Goal: Task Accomplishment & Management: Manage account settings

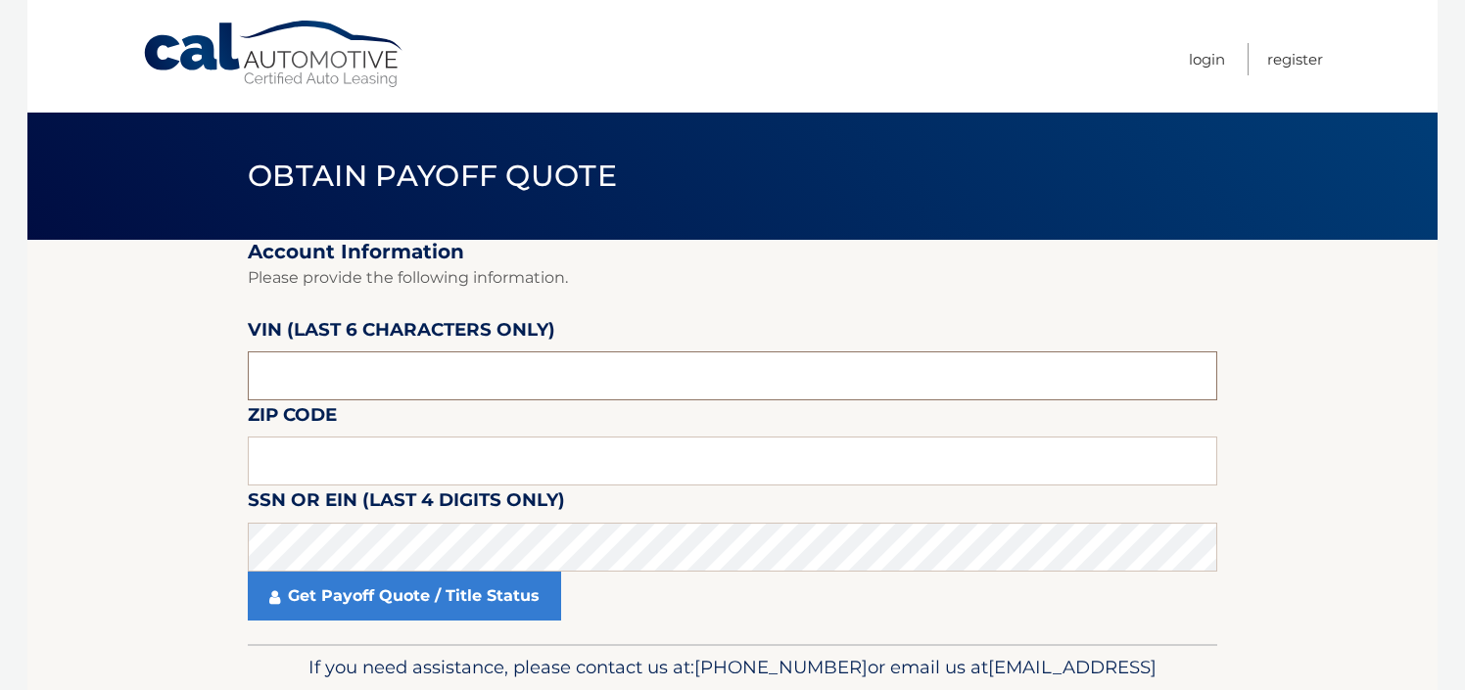
click at [635, 377] on input "text" at bounding box center [733, 376] width 970 height 49
type input "312345"
click at [273, 458] on input "text" at bounding box center [733, 461] width 970 height 49
drag, startPoint x: 355, startPoint y: 458, endPoint x: 625, endPoint y: 454, distance: 270.3
click at [355, 458] on input "text" at bounding box center [733, 461] width 970 height 49
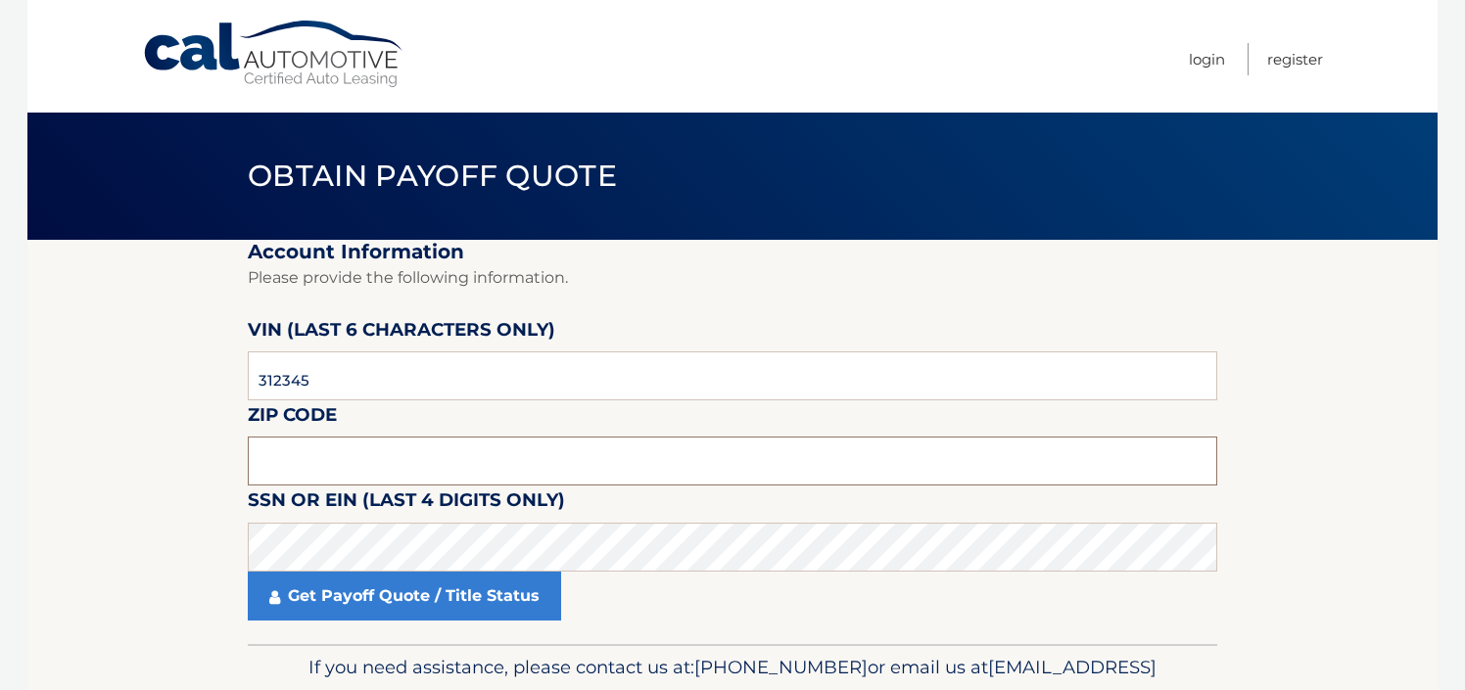
click at [322, 456] on input "text" at bounding box center [733, 461] width 970 height 49
click at [394, 463] on input "text" at bounding box center [733, 461] width 970 height 49
paste input "33178"
type input "33178"
click button "For Originating Dealer" at bounding box center [0, 0] width 0 height 0
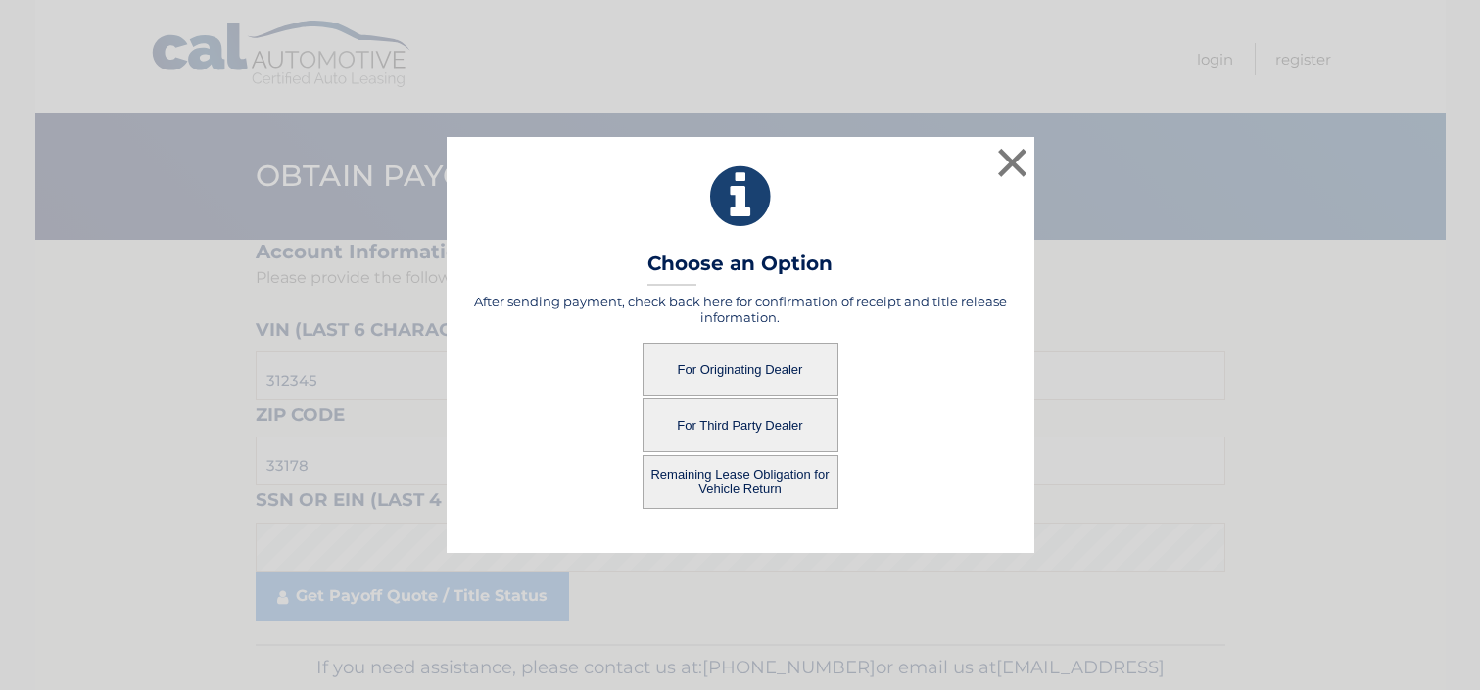
click at [726, 381] on button "For Originating Dealer" at bounding box center [740, 370] width 196 height 54
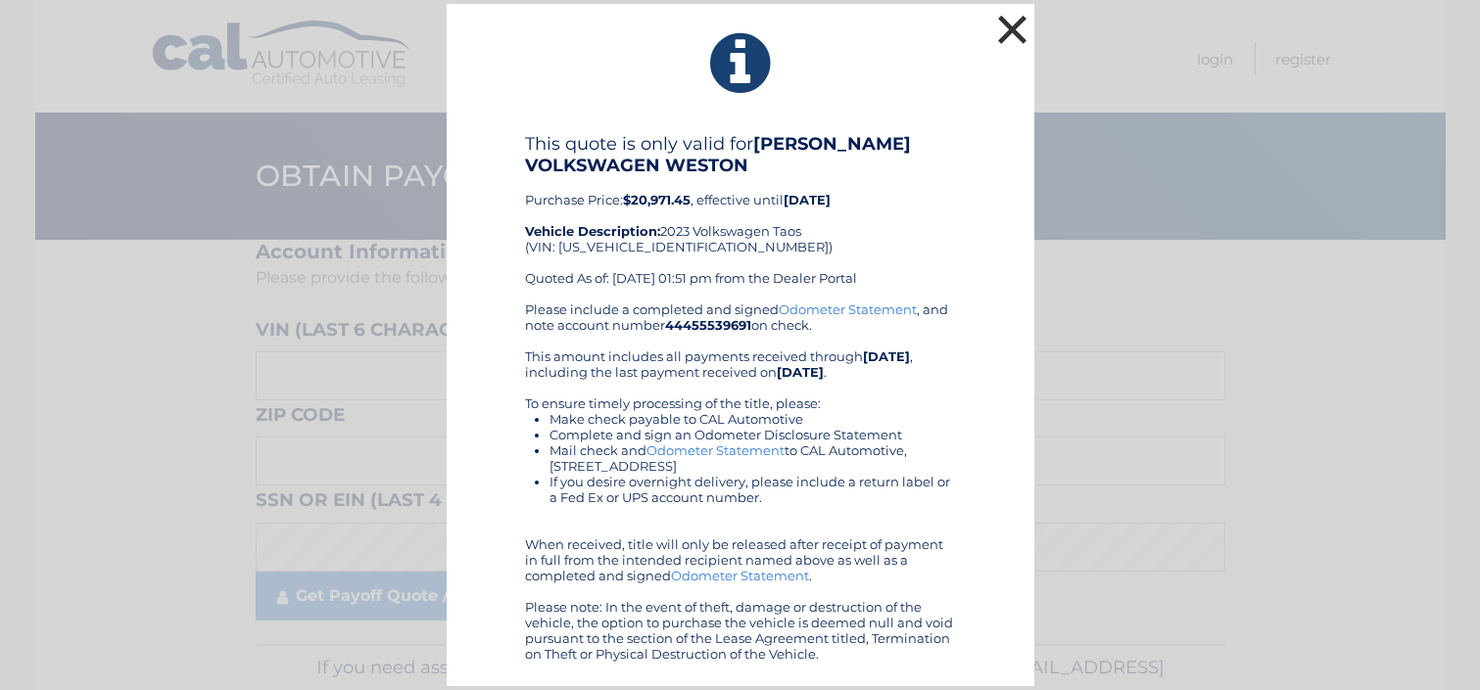
click at [1007, 23] on button "×" at bounding box center [1012, 29] width 39 height 39
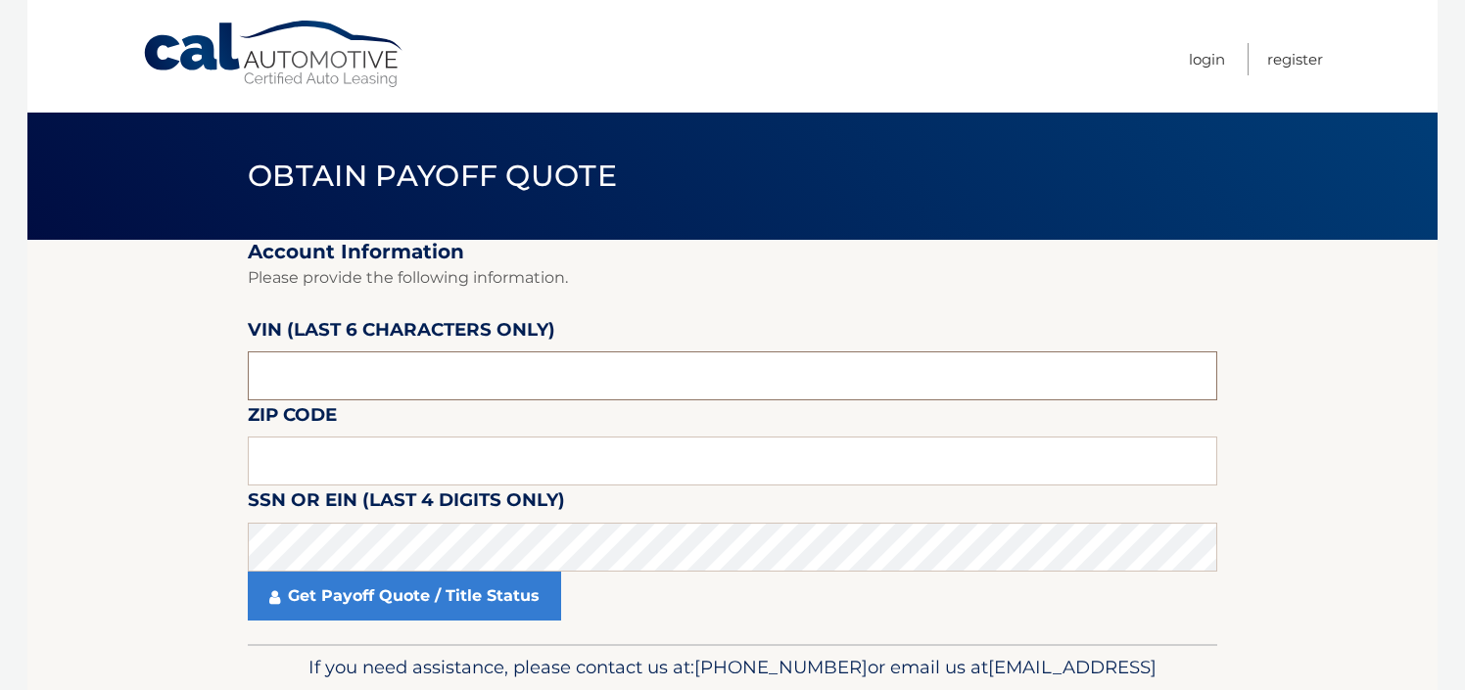
drag, startPoint x: 387, startPoint y: 388, endPoint x: -151, endPoint y: 372, distance: 537.9
click at [0, 372] on html "Cal Automotive Menu Login Register Obtain Payoff Quote" at bounding box center [732, 345] width 1465 height 690
type input "312345"
click at [433, 464] on input "text" at bounding box center [733, 461] width 970 height 49
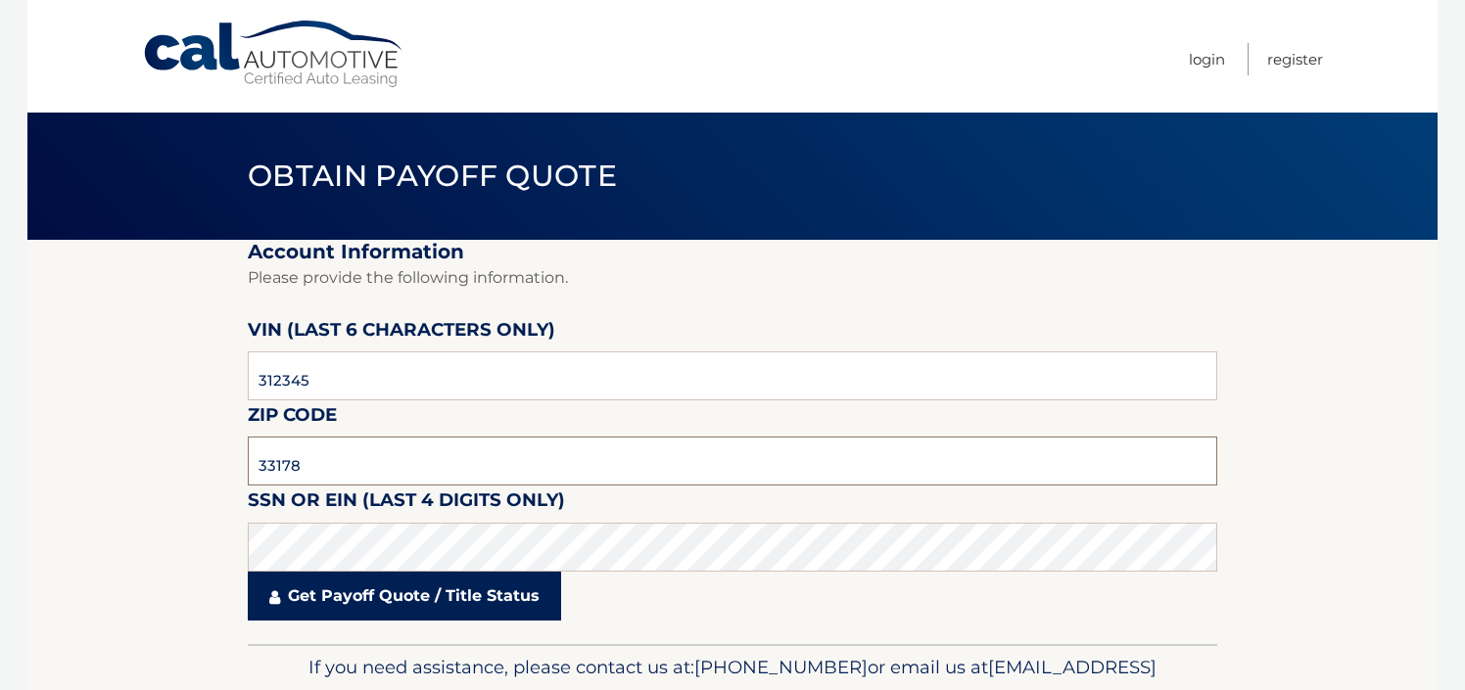
type input "33178"
click button "For Originating Dealer" at bounding box center [0, 0] width 0 height 0
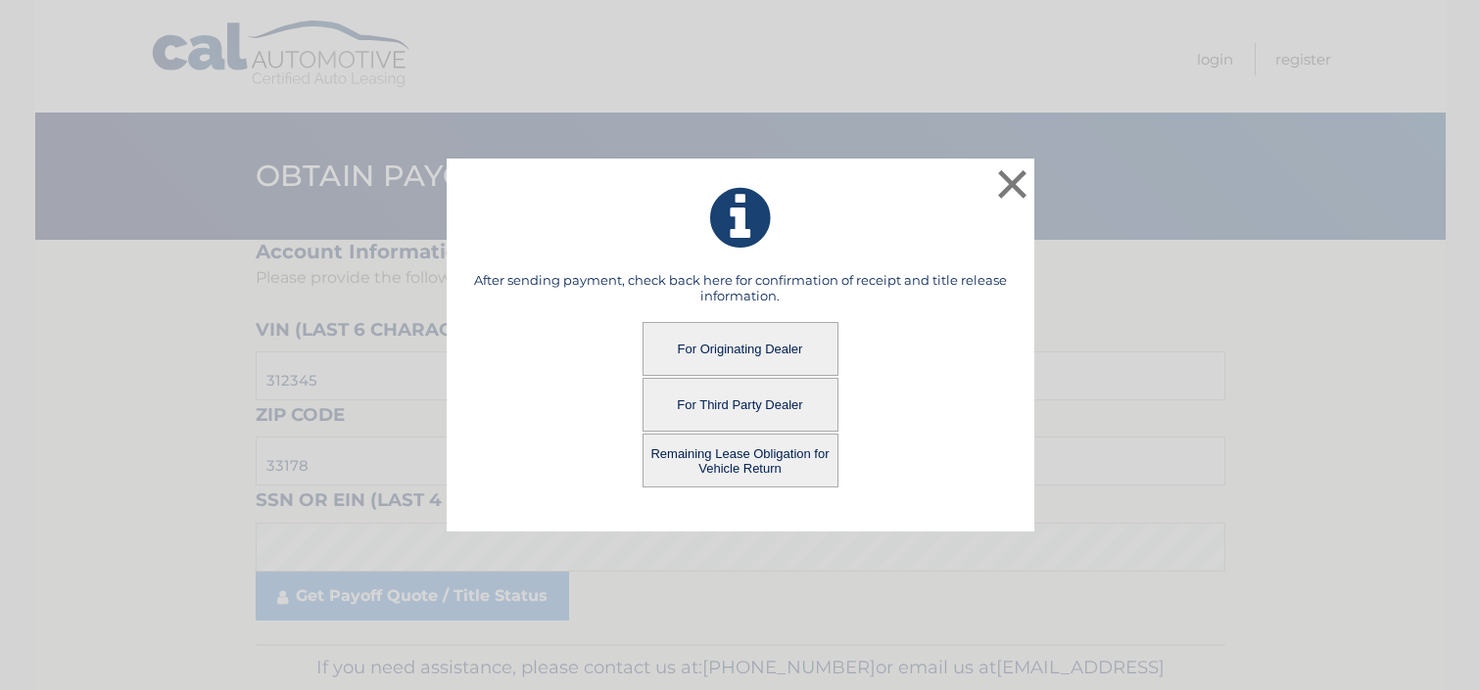
click at [747, 406] on button "For Third Party Dealer" at bounding box center [740, 405] width 196 height 54
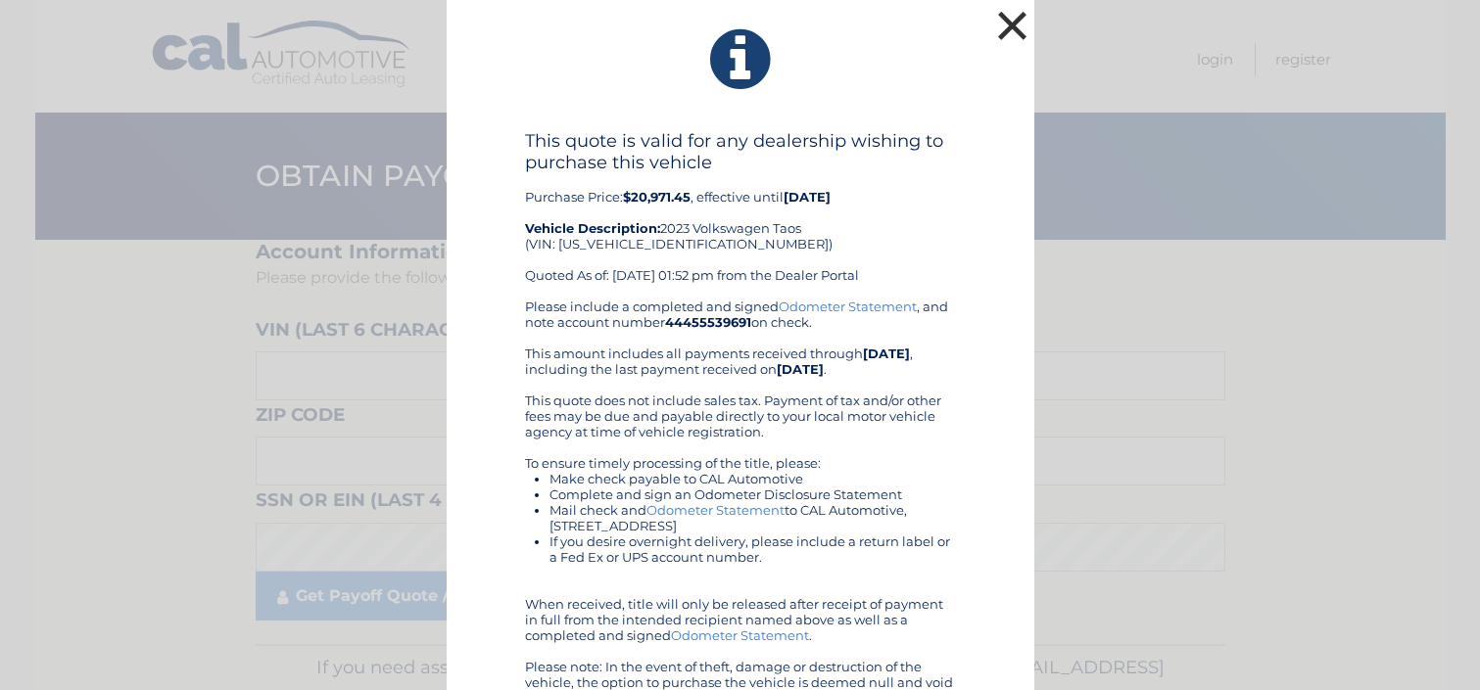
click at [1002, 36] on button "×" at bounding box center [1012, 25] width 39 height 39
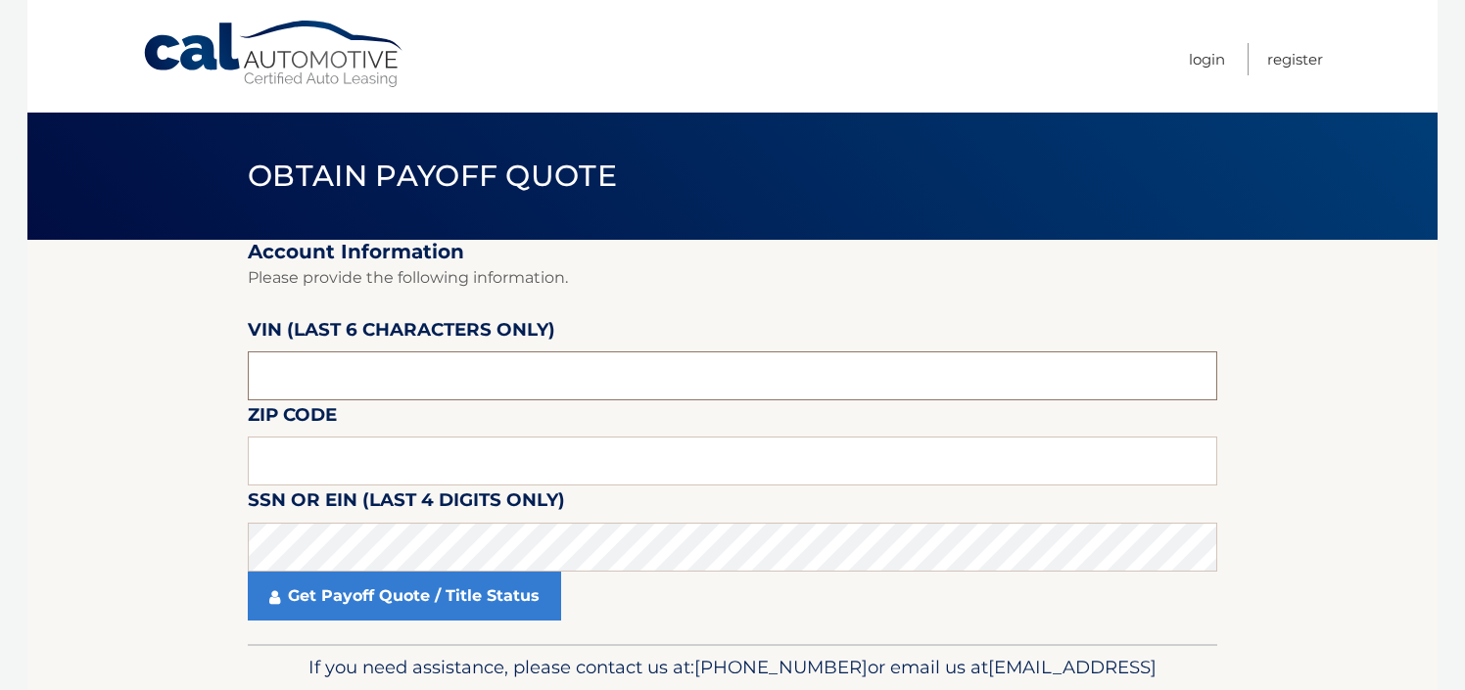
click at [365, 387] on input "text" at bounding box center [733, 376] width 970 height 49
type input "312345"
click at [308, 464] on input "text" at bounding box center [733, 461] width 970 height 49
type input "33178"
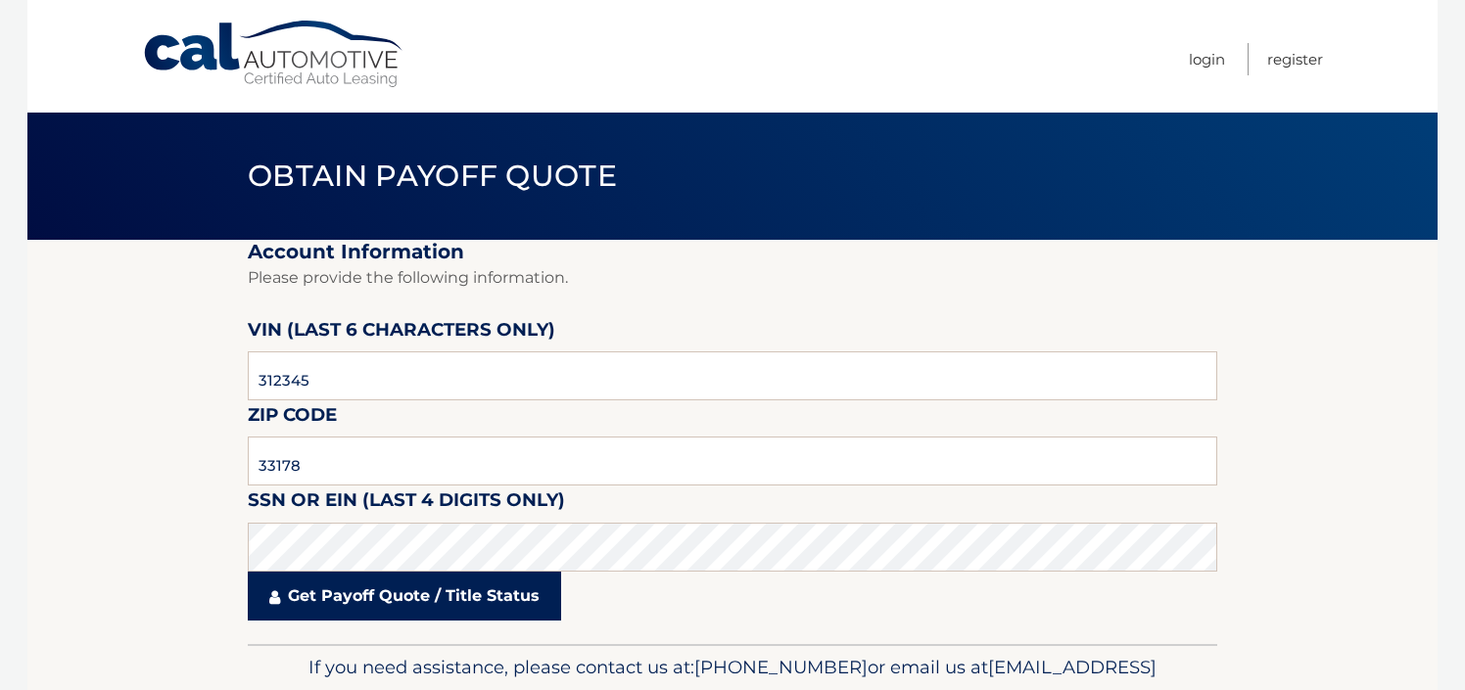
click at [318, 612] on link "Get Payoff Quote / Title Status" at bounding box center [404, 596] width 313 height 49
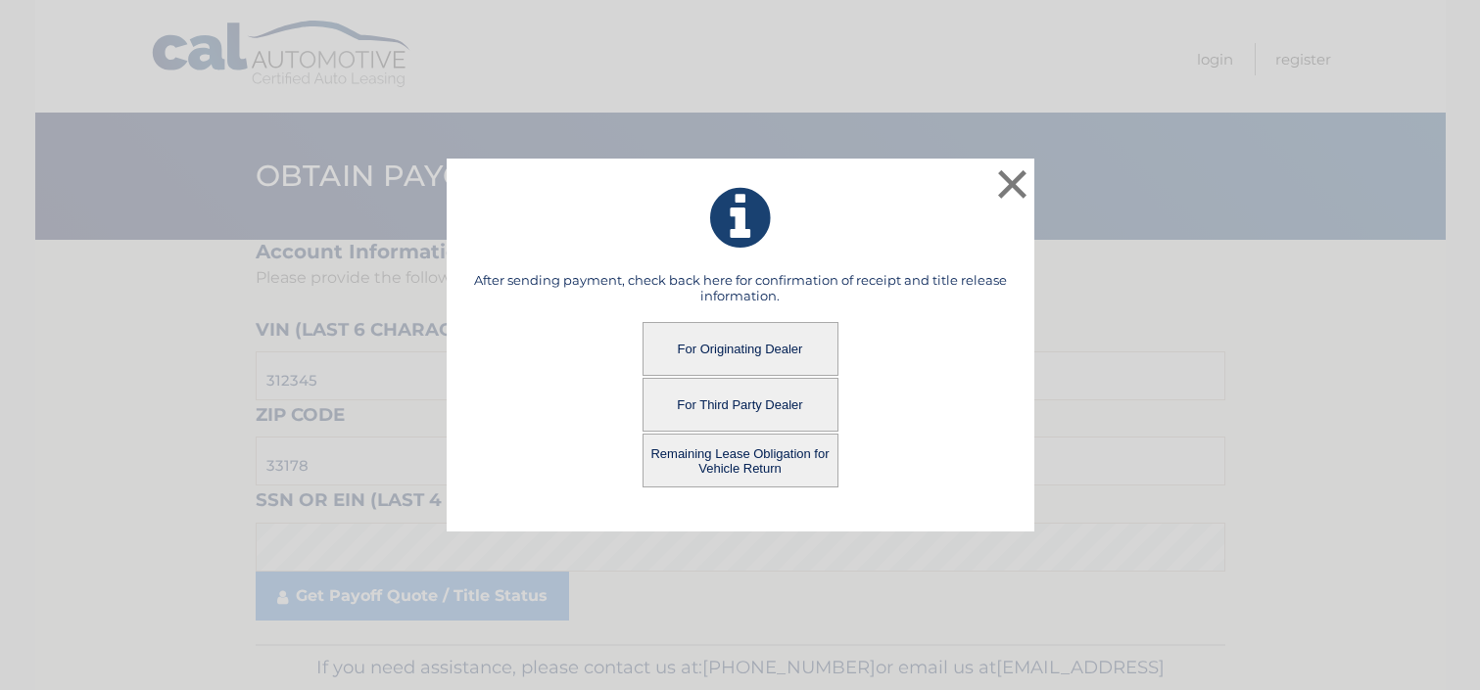
click at [693, 456] on button "Remaining Lease Obligation for Vehicle Return" at bounding box center [740, 461] width 196 height 54
click at [751, 464] on button "Remaining Lease Obligation for Vehicle Return" at bounding box center [740, 461] width 196 height 54
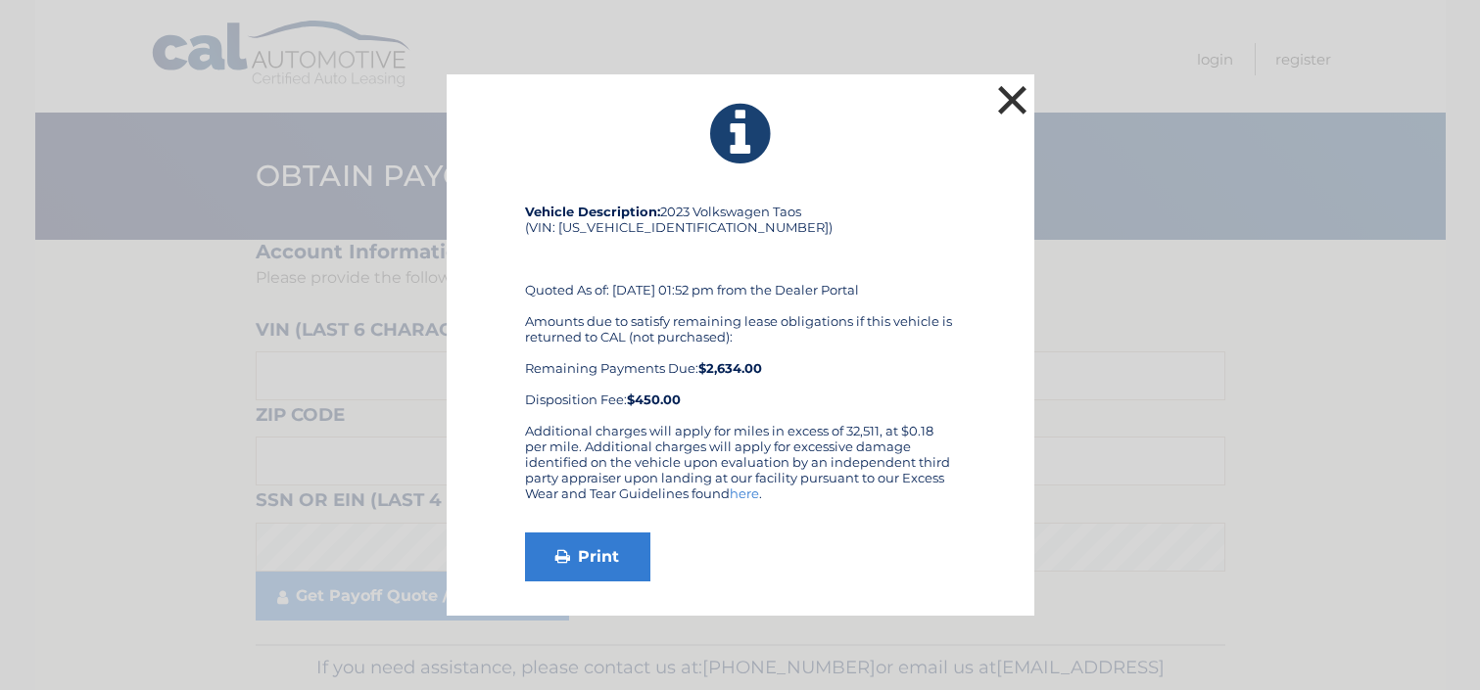
click at [1010, 102] on button "×" at bounding box center [1012, 99] width 39 height 39
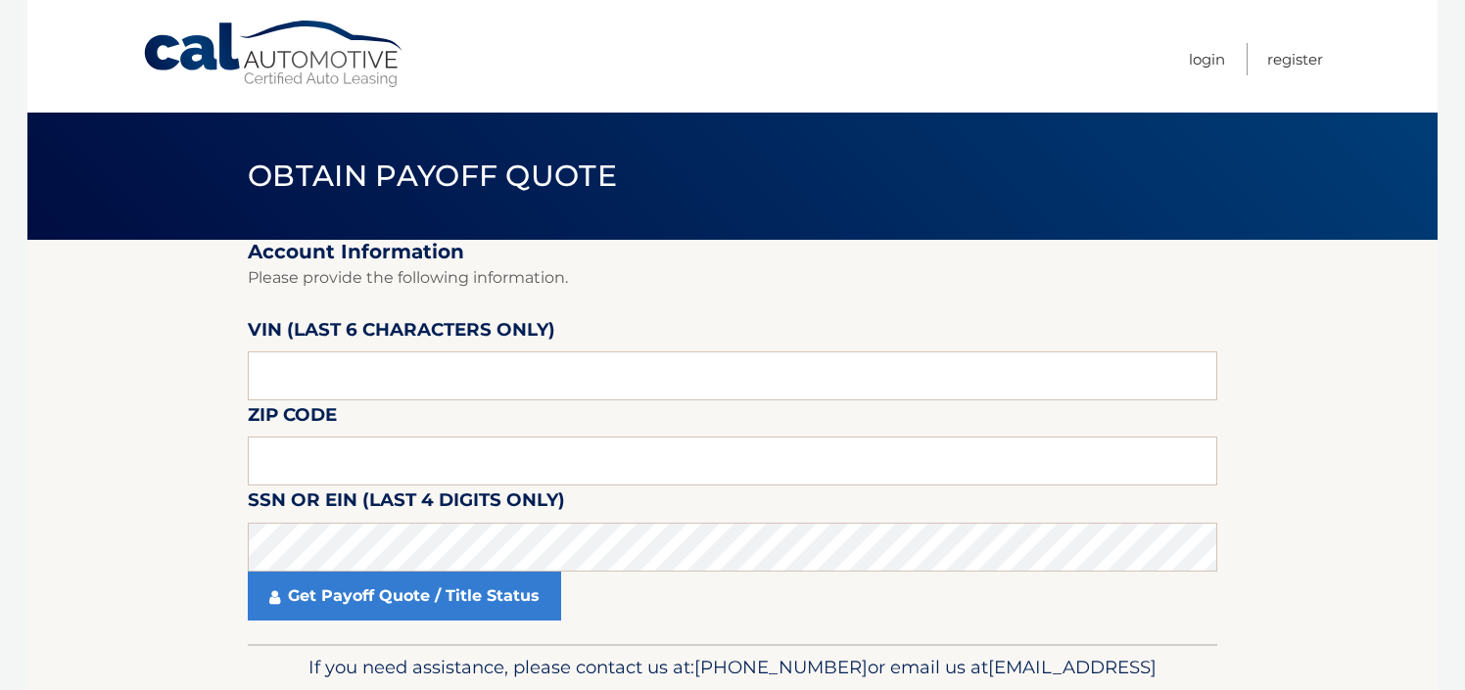
click at [64, 523] on section "Account Information Please provide the following information. VIN (last 6 chara…" at bounding box center [732, 442] width 1410 height 404
click at [1317, 518] on section "Account Information Please provide the following information. VIN (last 6 chara…" at bounding box center [732, 442] width 1410 height 404
click at [243, 31] on link "Cal Automotive" at bounding box center [274, 55] width 264 height 70
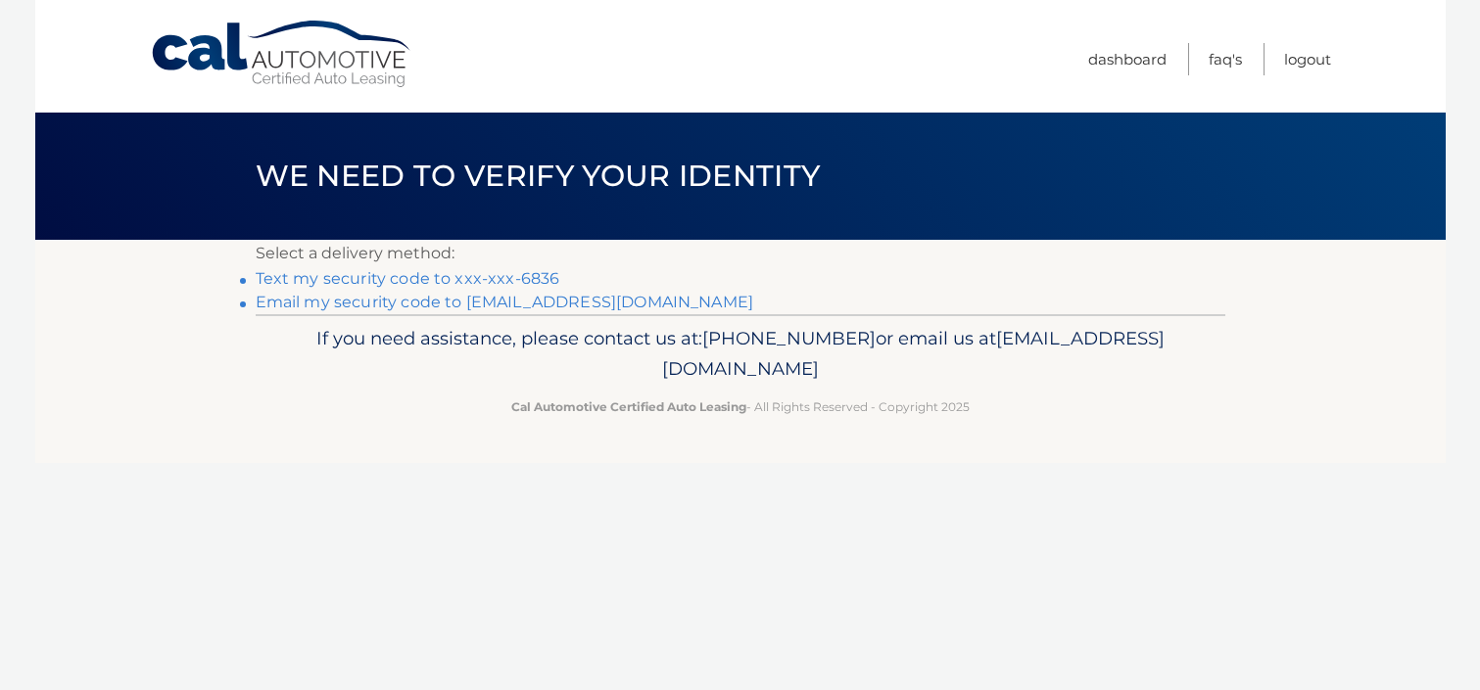
click at [536, 280] on link "Text my security code to xxx-xxx-6836" at bounding box center [408, 278] width 305 height 19
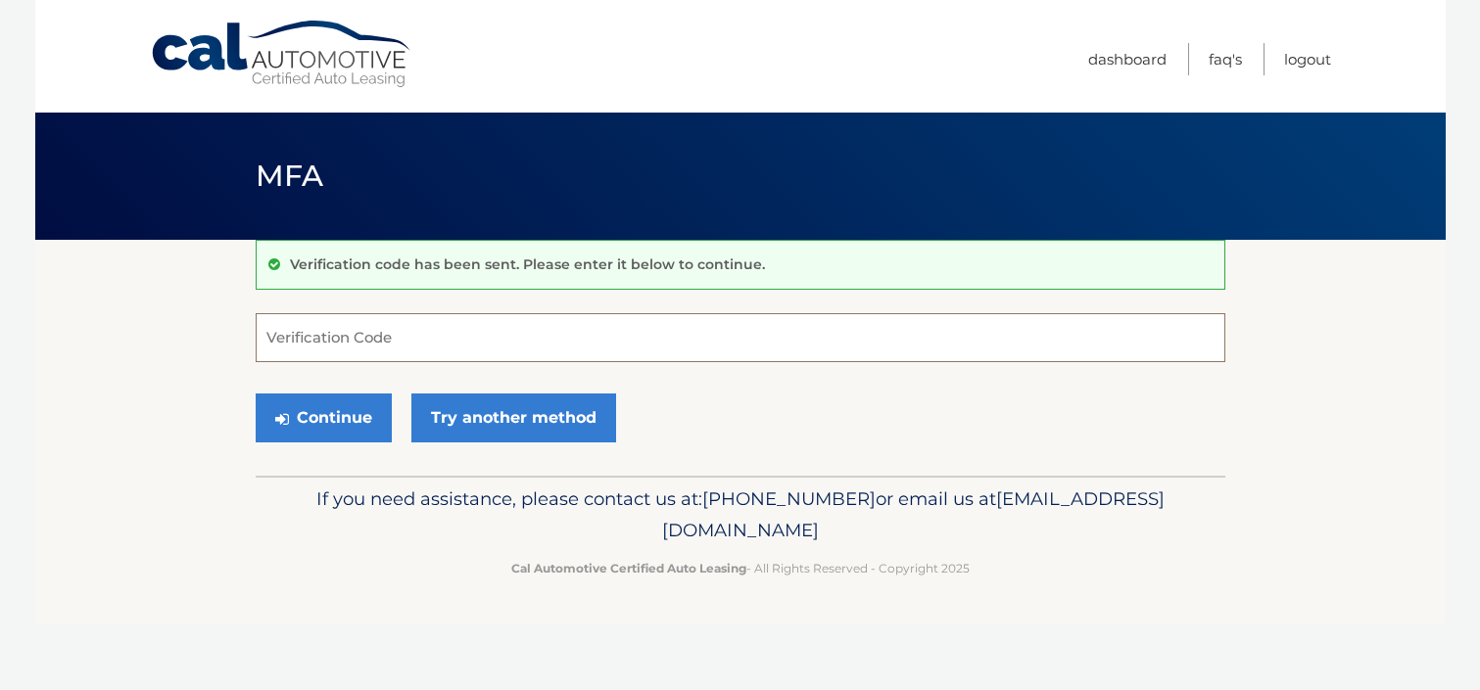
click at [522, 341] on input "Verification Code" at bounding box center [741, 337] width 970 height 49
type input "790734"
click at [256, 394] on button "Continue" at bounding box center [324, 418] width 136 height 49
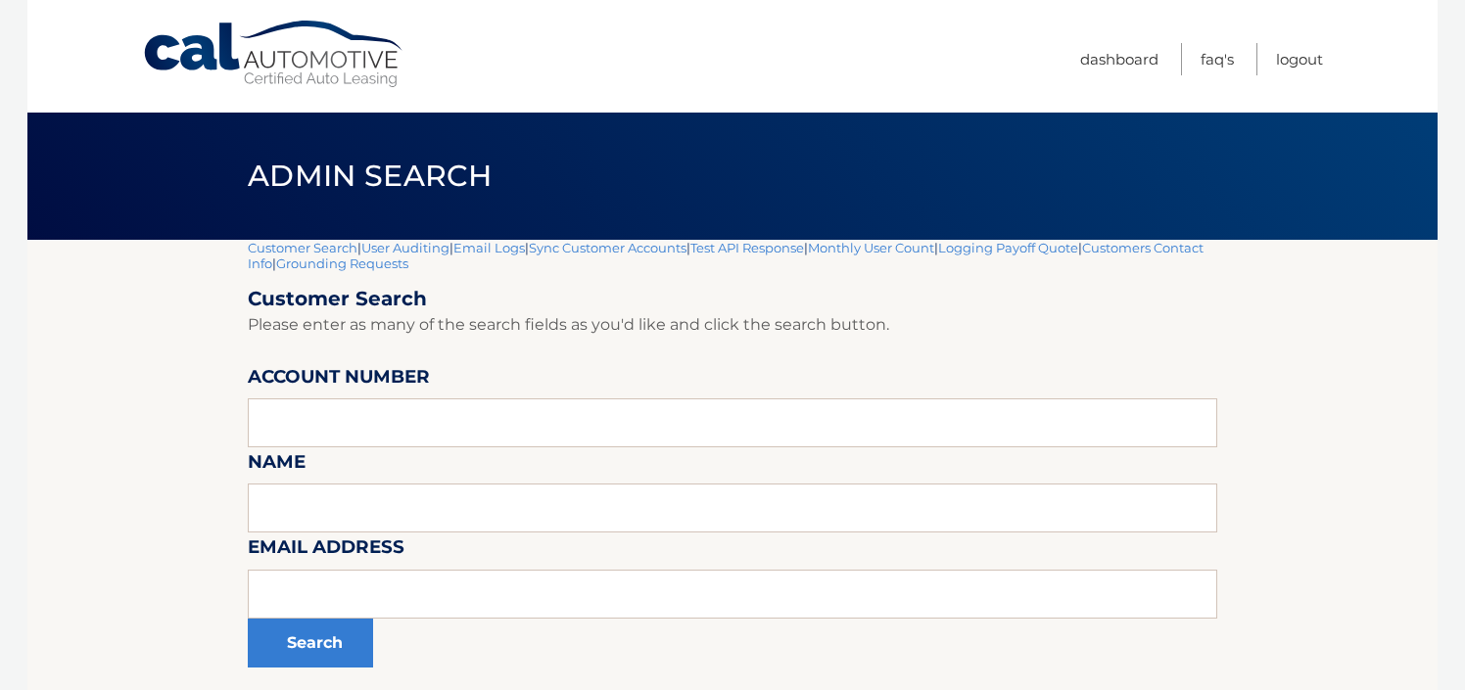
scroll to position [98, 0]
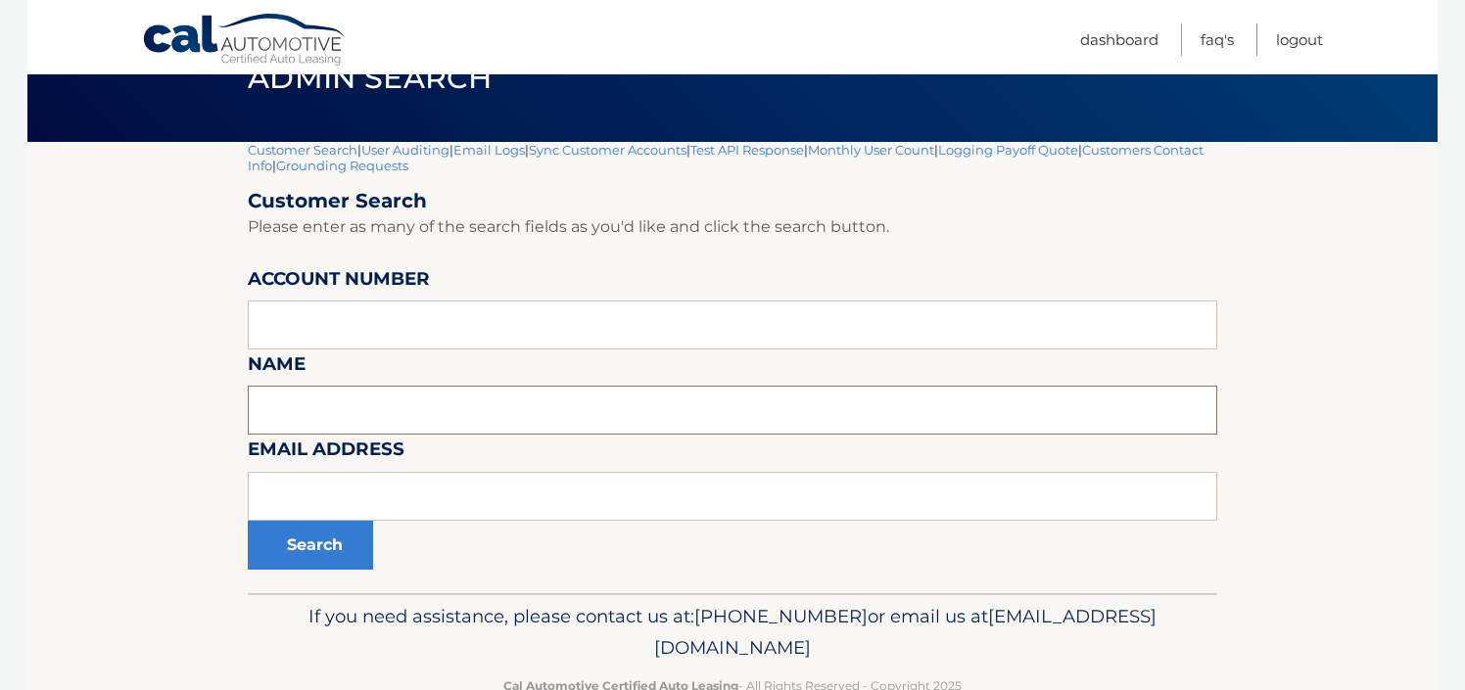
click at [351, 404] on input "text" at bounding box center [733, 410] width 970 height 49
type input "[PERSON_NAME]"
click at [248, 521] on button "Search" at bounding box center [310, 545] width 125 height 49
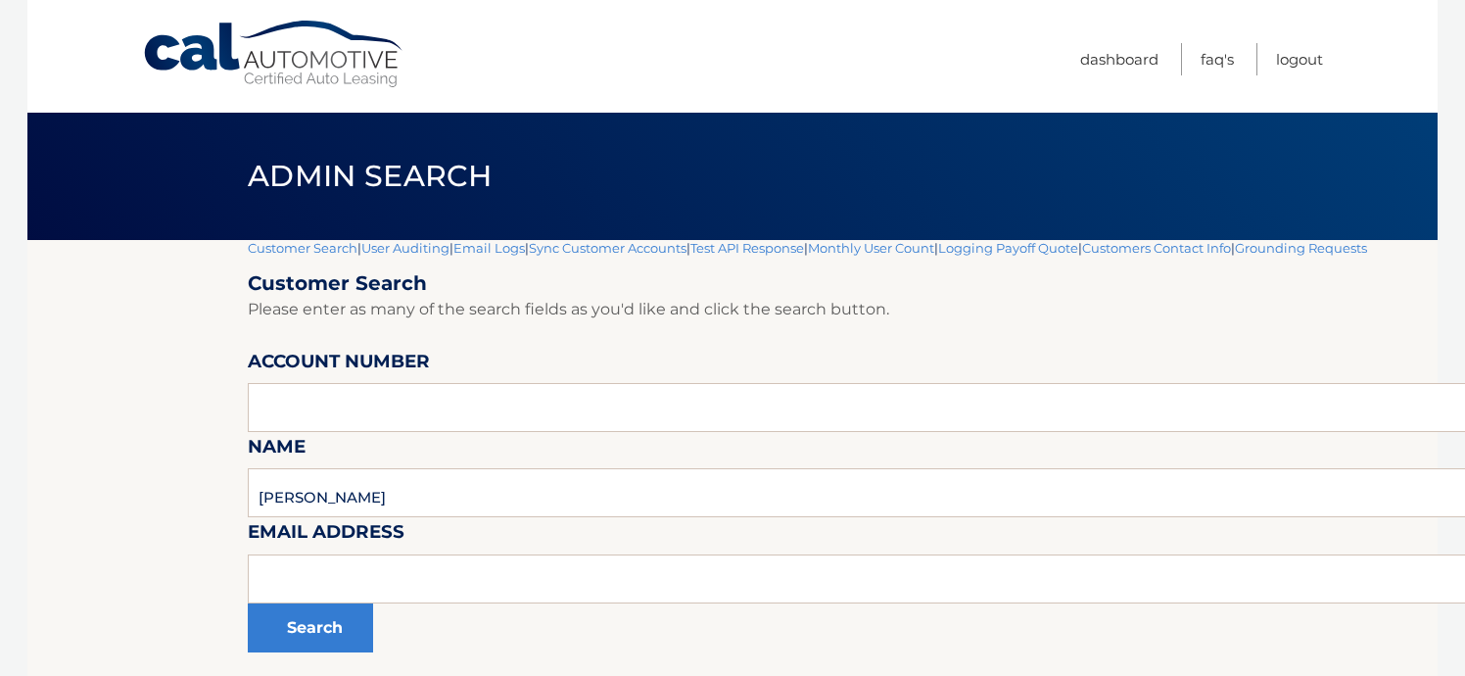
click at [321, 534] on label "Email Address" at bounding box center [326, 535] width 157 height 36
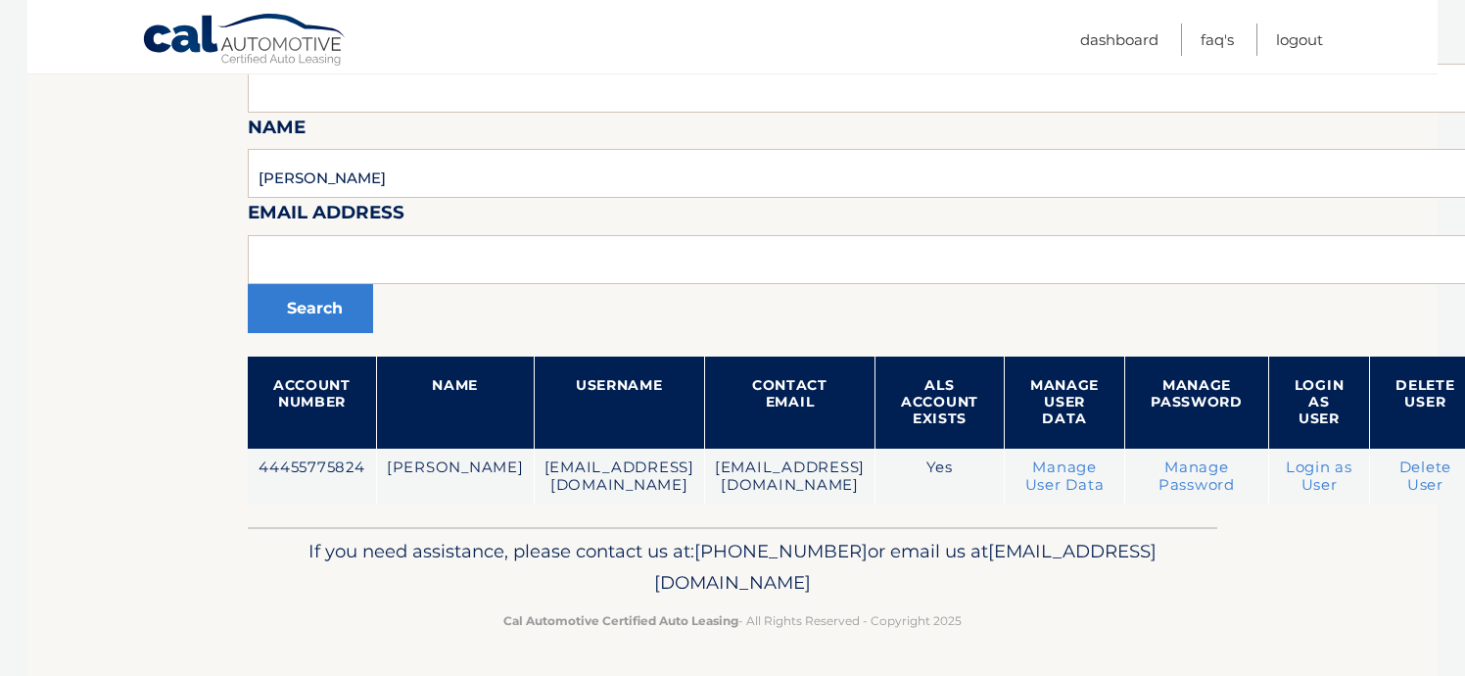
scroll to position [319, 153]
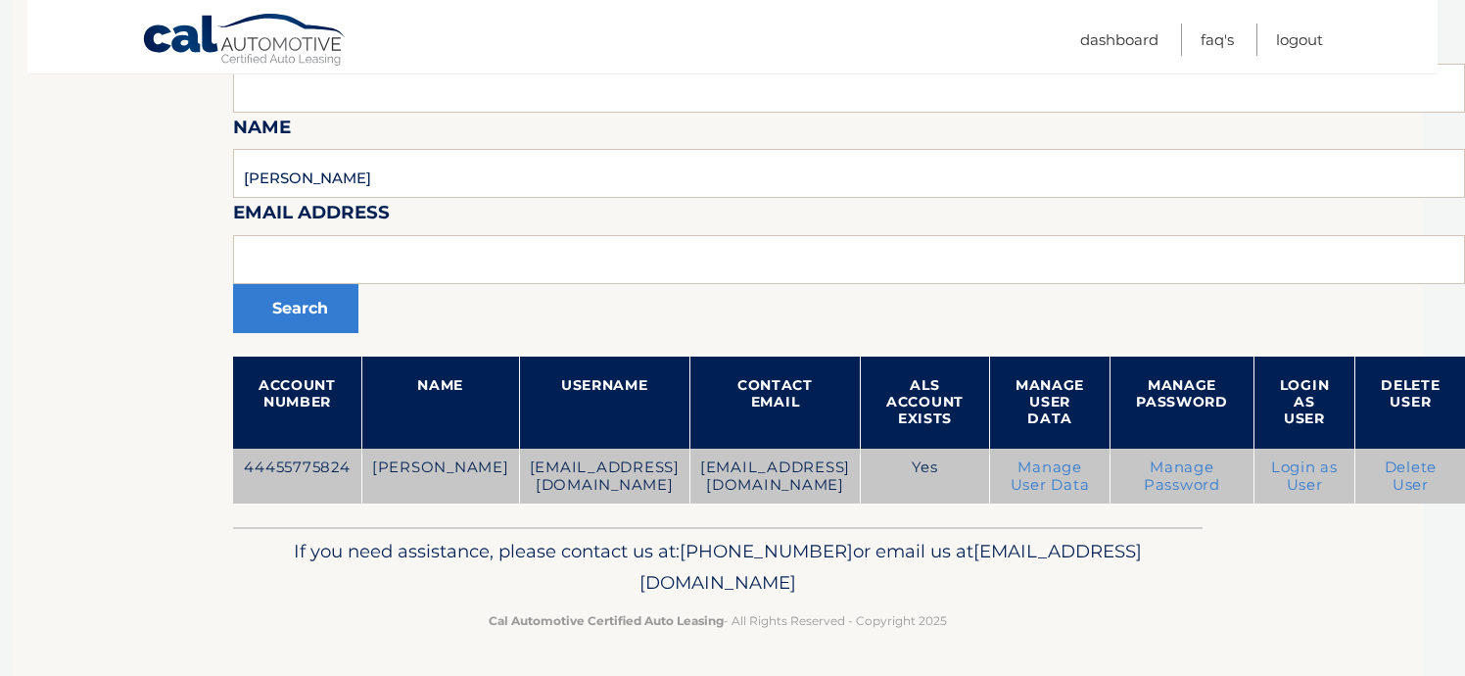
click at [1294, 471] on link "Login as User" at bounding box center [1304, 475] width 67 height 35
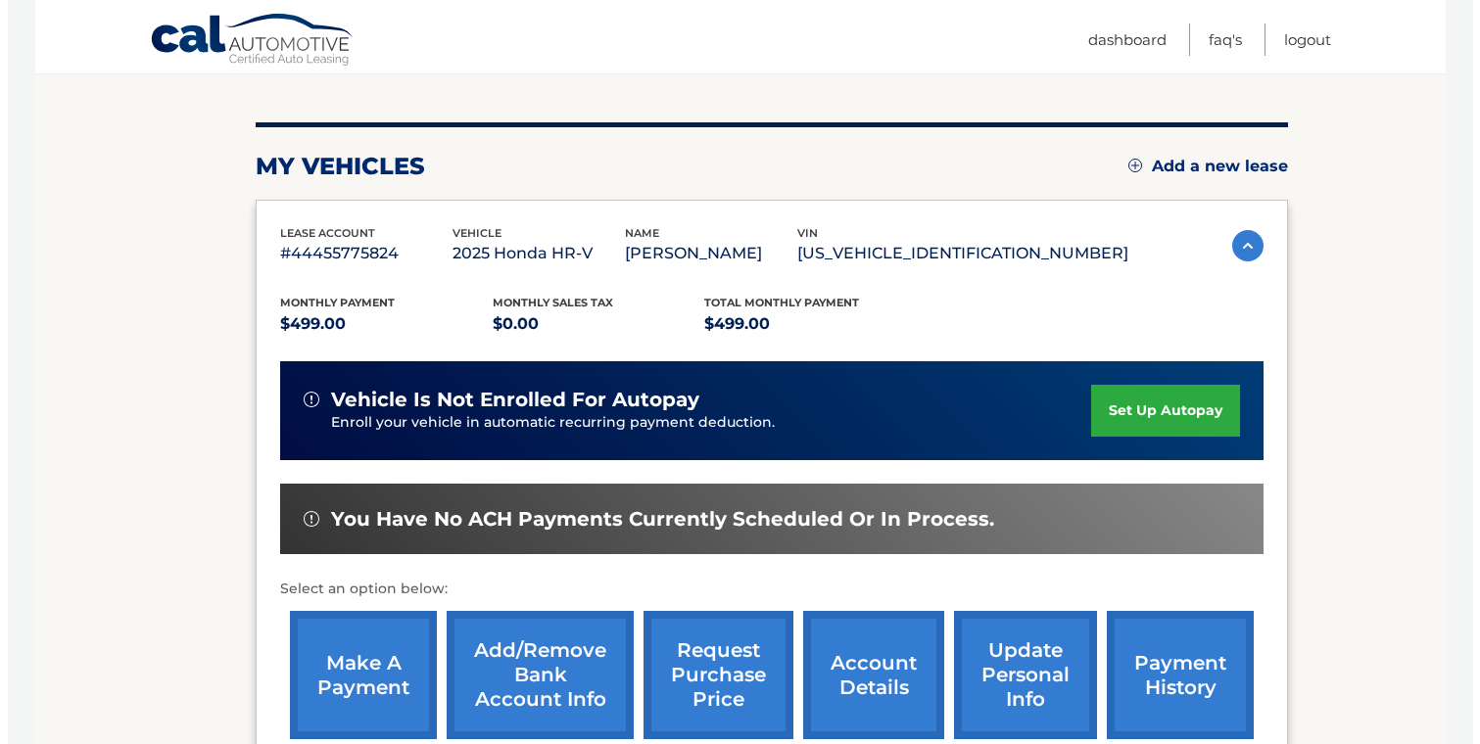
scroll to position [286, 0]
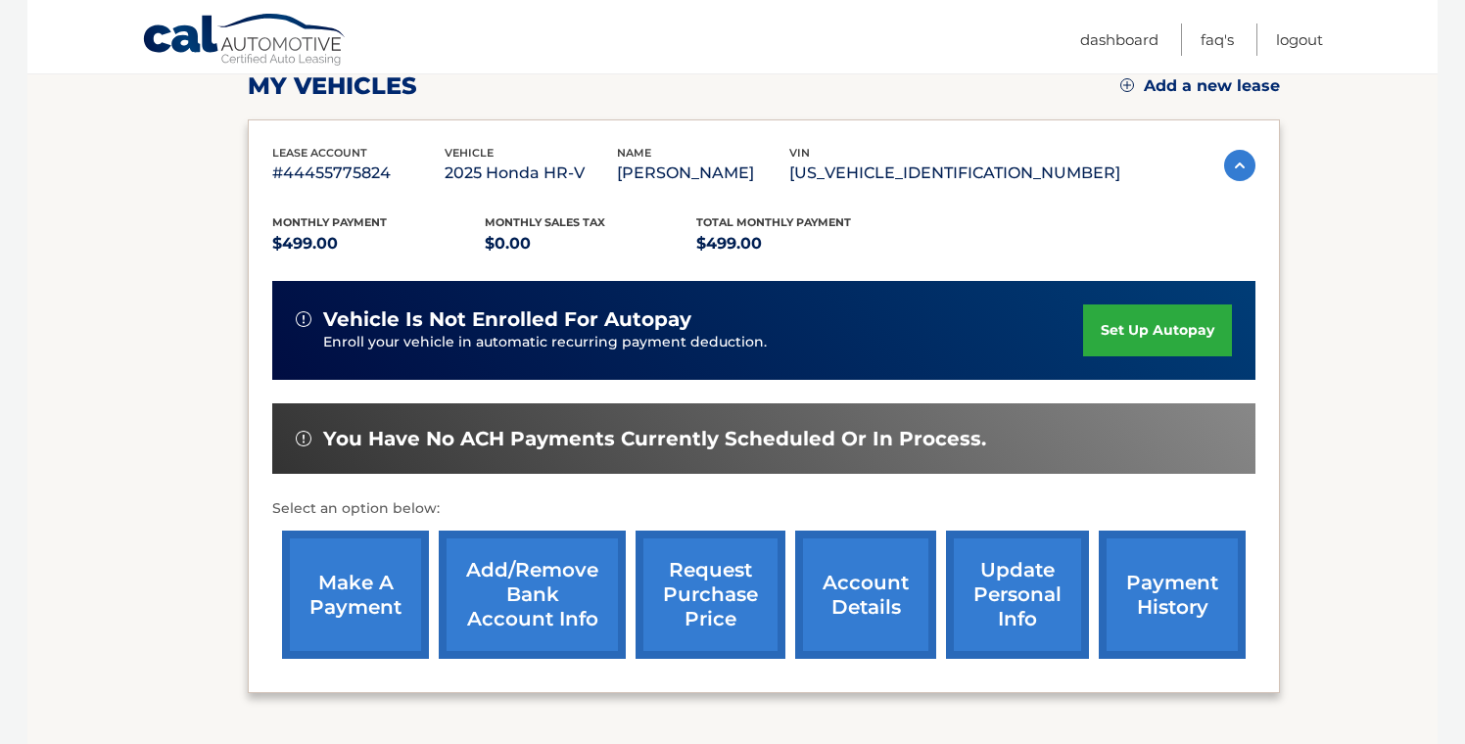
click at [708, 590] on link "request purchase price" at bounding box center [711, 595] width 150 height 128
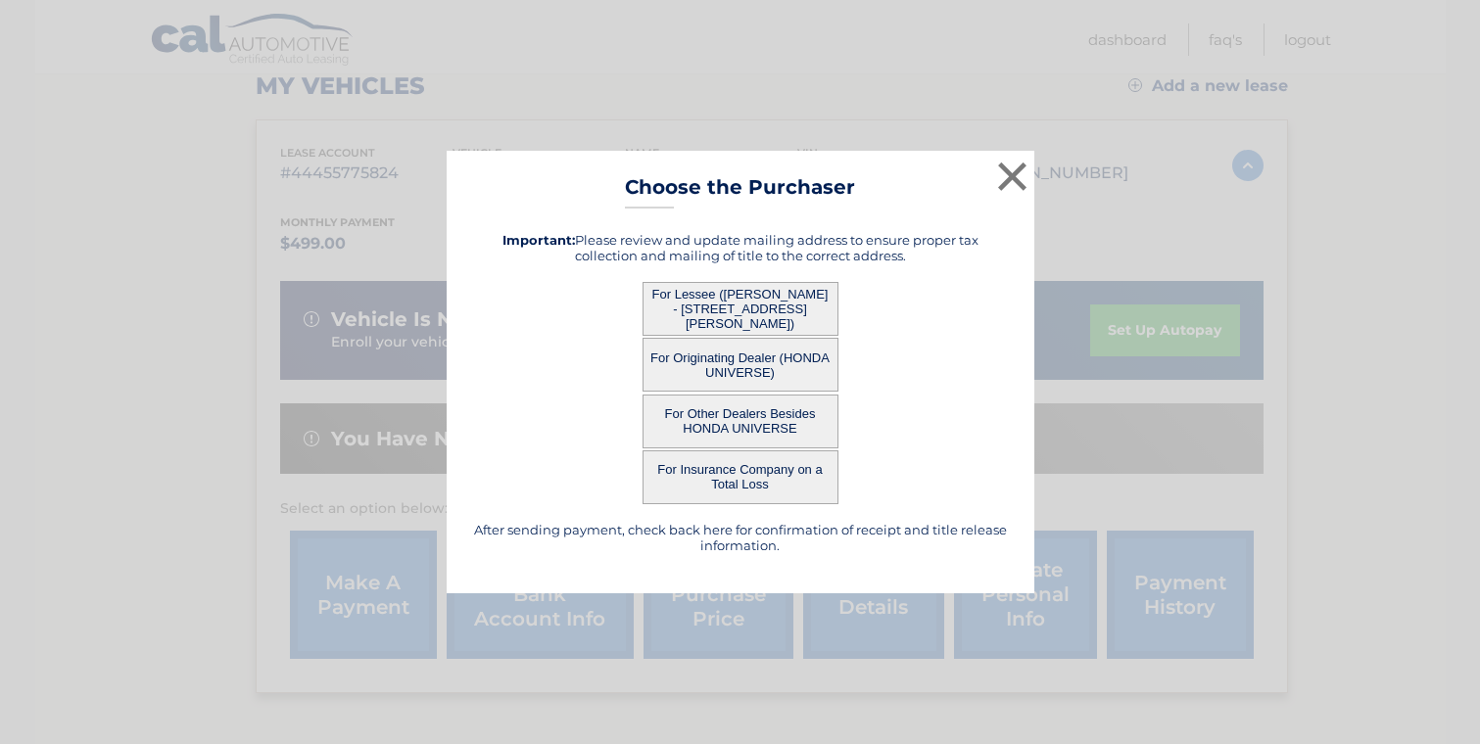
click at [755, 309] on button "For Lessee ([PERSON_NAME] - [STREET_ADDRESS][PERSON_NAME])" at bounding box center [740, 309] width 196 height 54
click at [708, 303] on button "For Lessee ([PERSON_NAME] - [STREET_ADDRESS][PERSON_NAME])" at bounding box center [740, 309] width 196 height 54
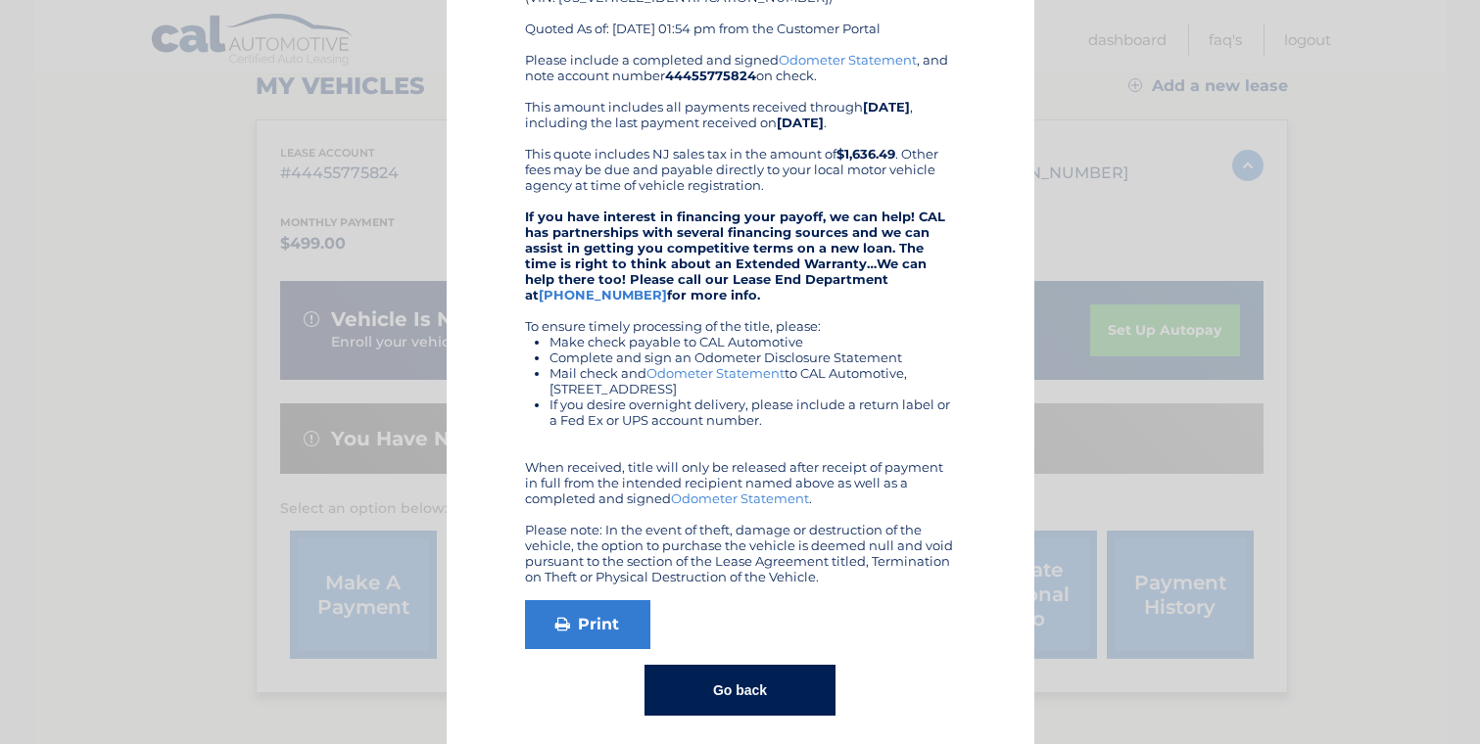
scroll to position [205, 0]
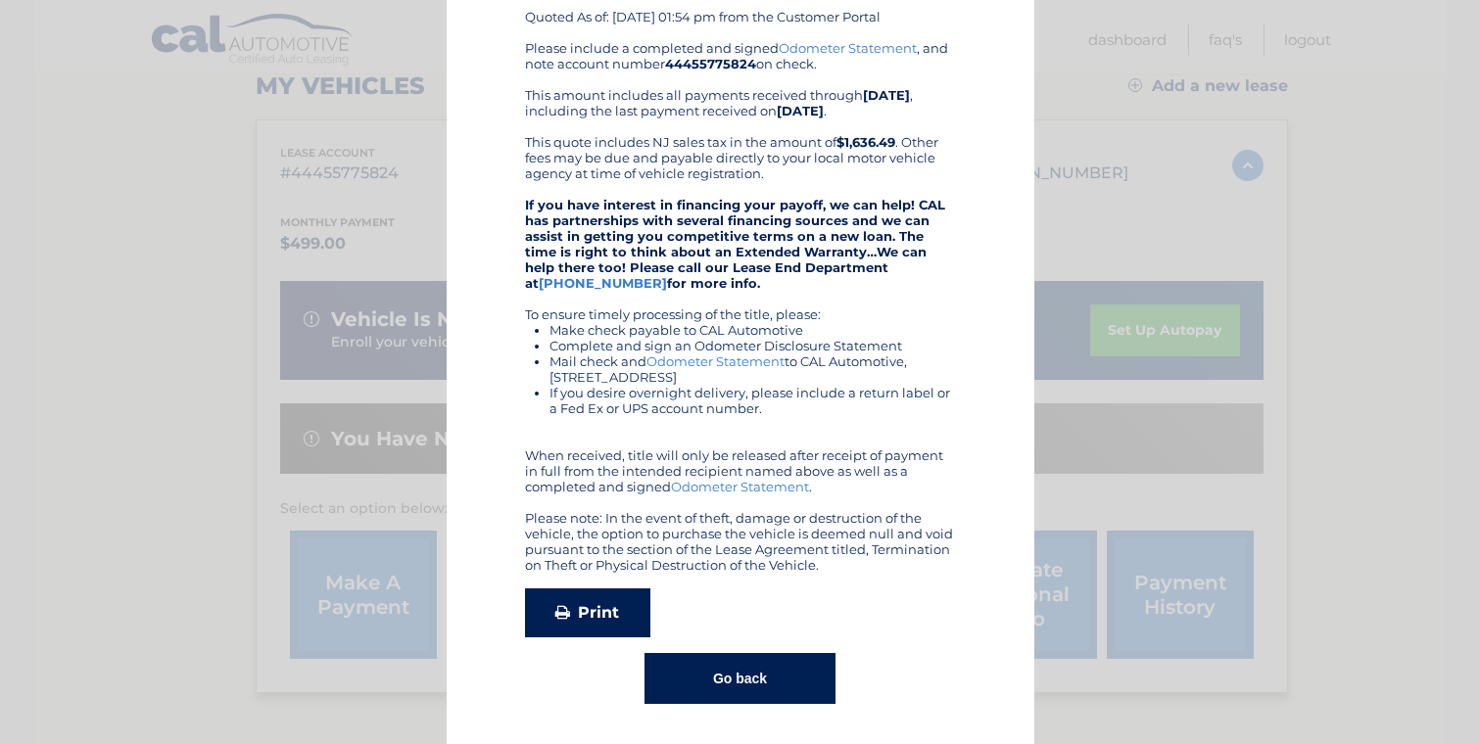
click at [582, 613] on link "Print" at bounding box center [587, 613] width 125 height 49
click at [737, 675] on button "Go back" at bounding box center [739, 678] width 191 height 51
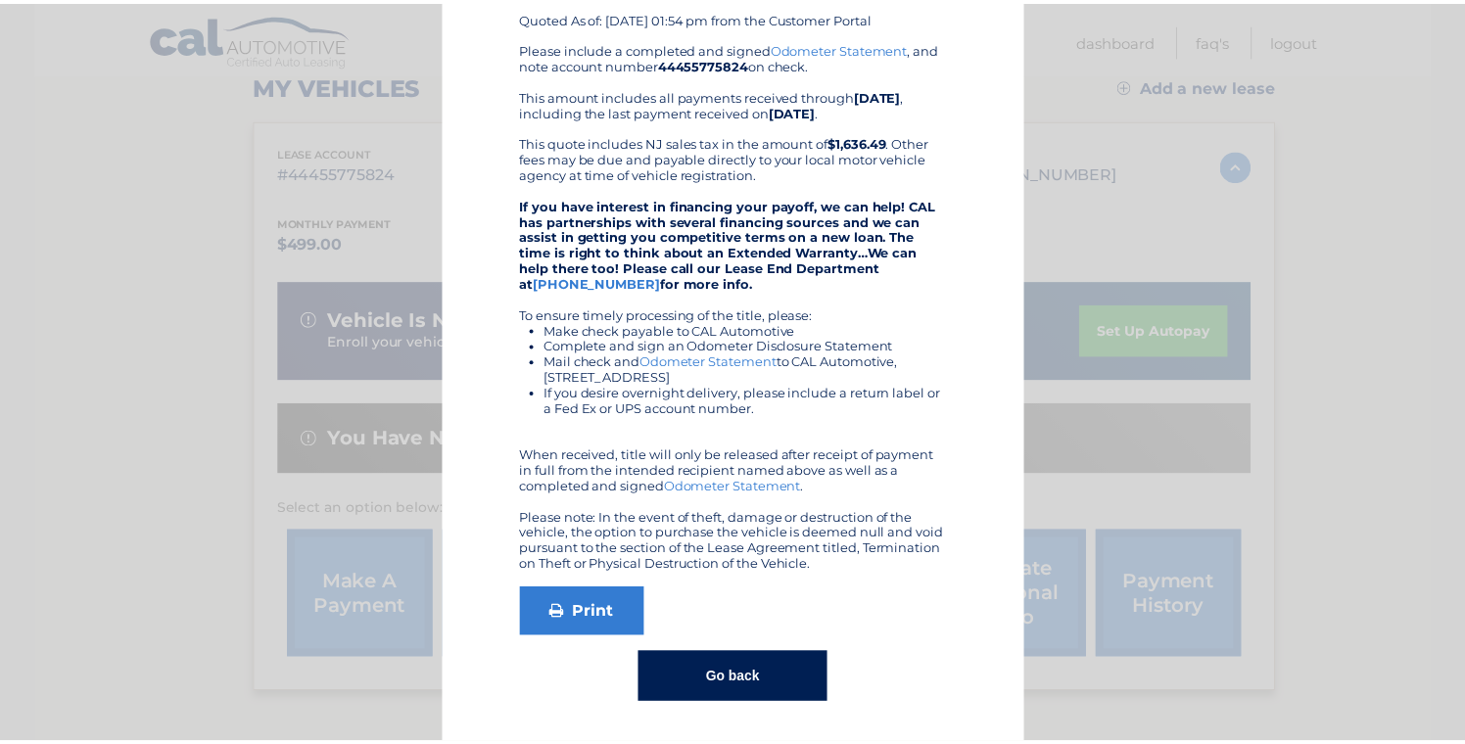
scroll to position [0, 0]
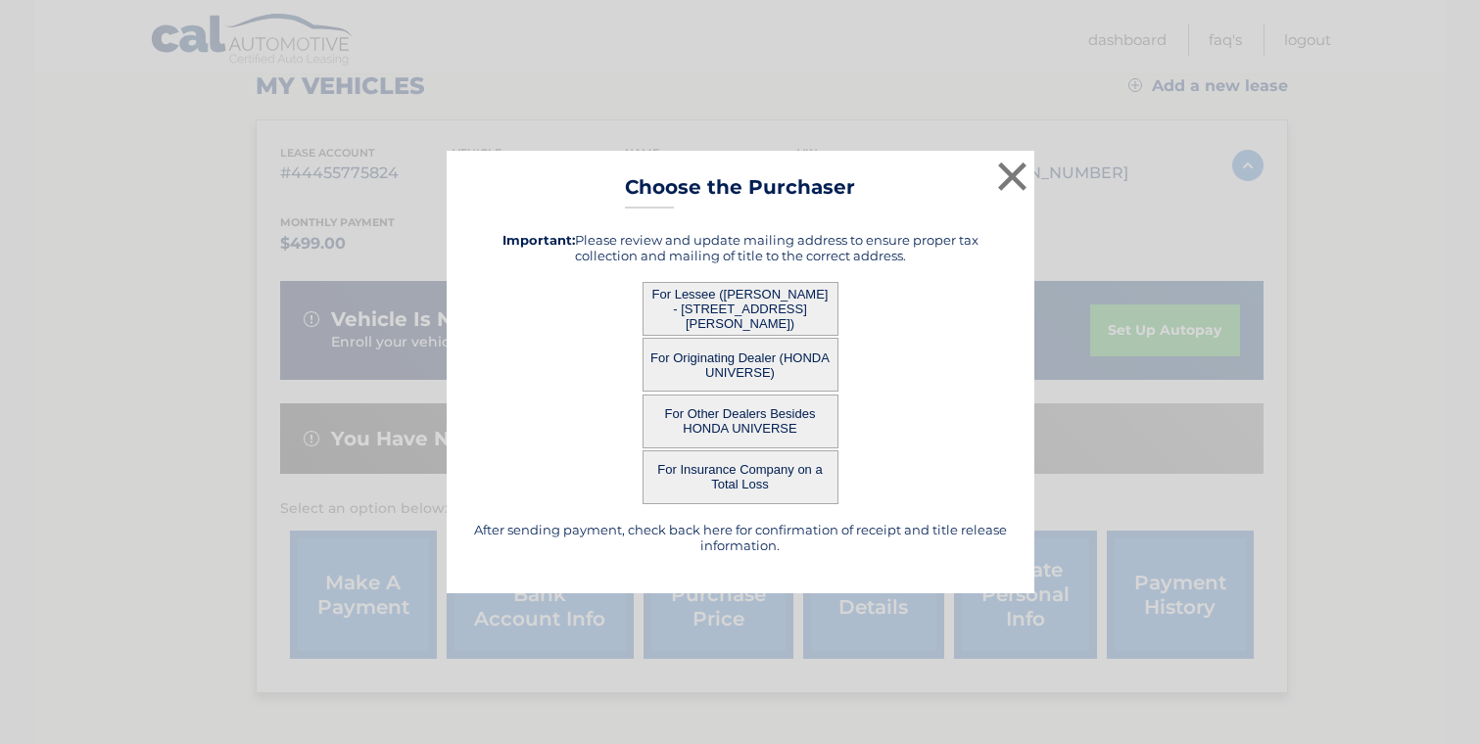
click at [900, 257] on h5 "Important: Please review and update mailing address to ensure proper tax collec…" at bounding box center [740, 247] width 539 height 31
click at [913, 371] on div "For Originating Dealer (HONDA UNIVERSE)" at bounding box center [740, 365] width 539 height 54
click at [777, 357] on button "For Originating Dealer (HONDA UNIVERSE)" at bounding box center [740, 365] width 196 height 54
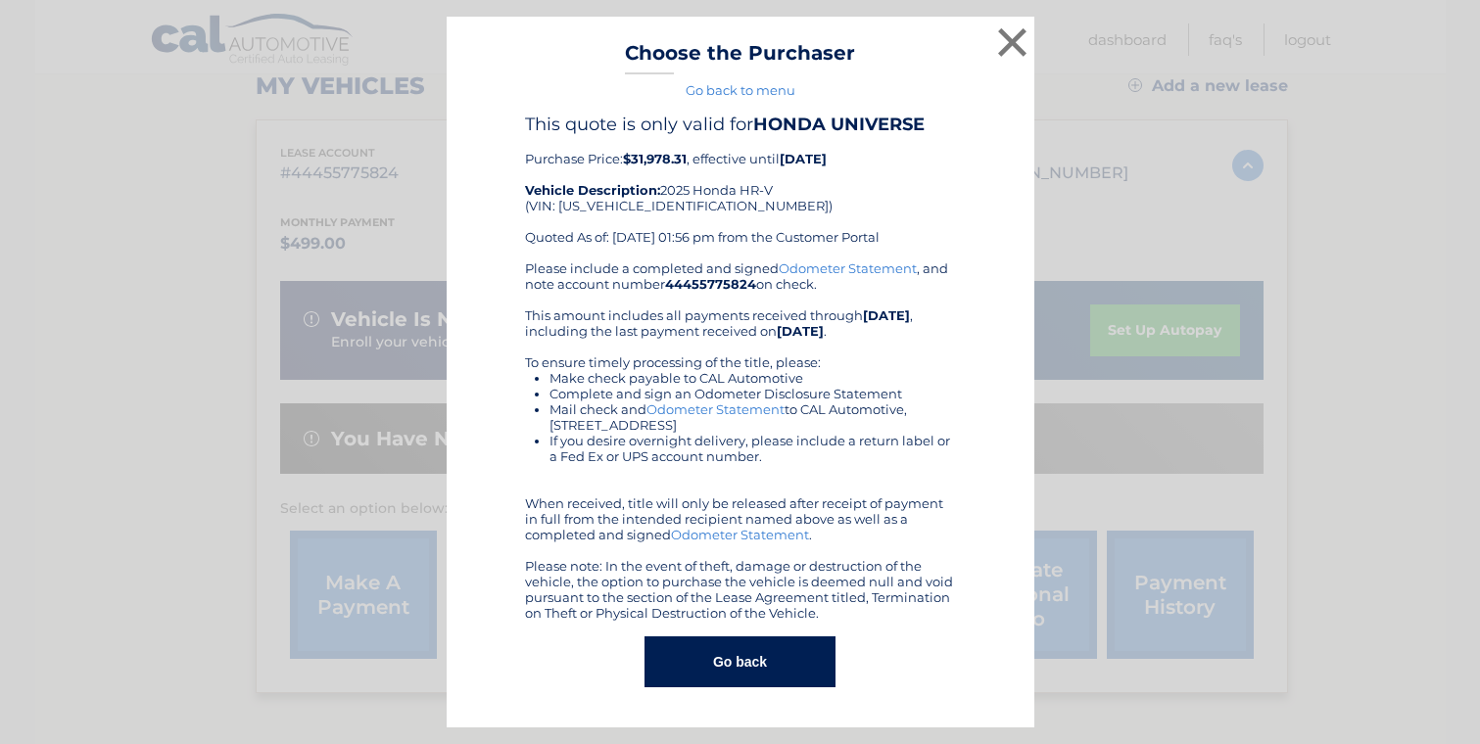
click at [759, 662] on button "Go back" at bounding box center [739, 662] width 191 height 51
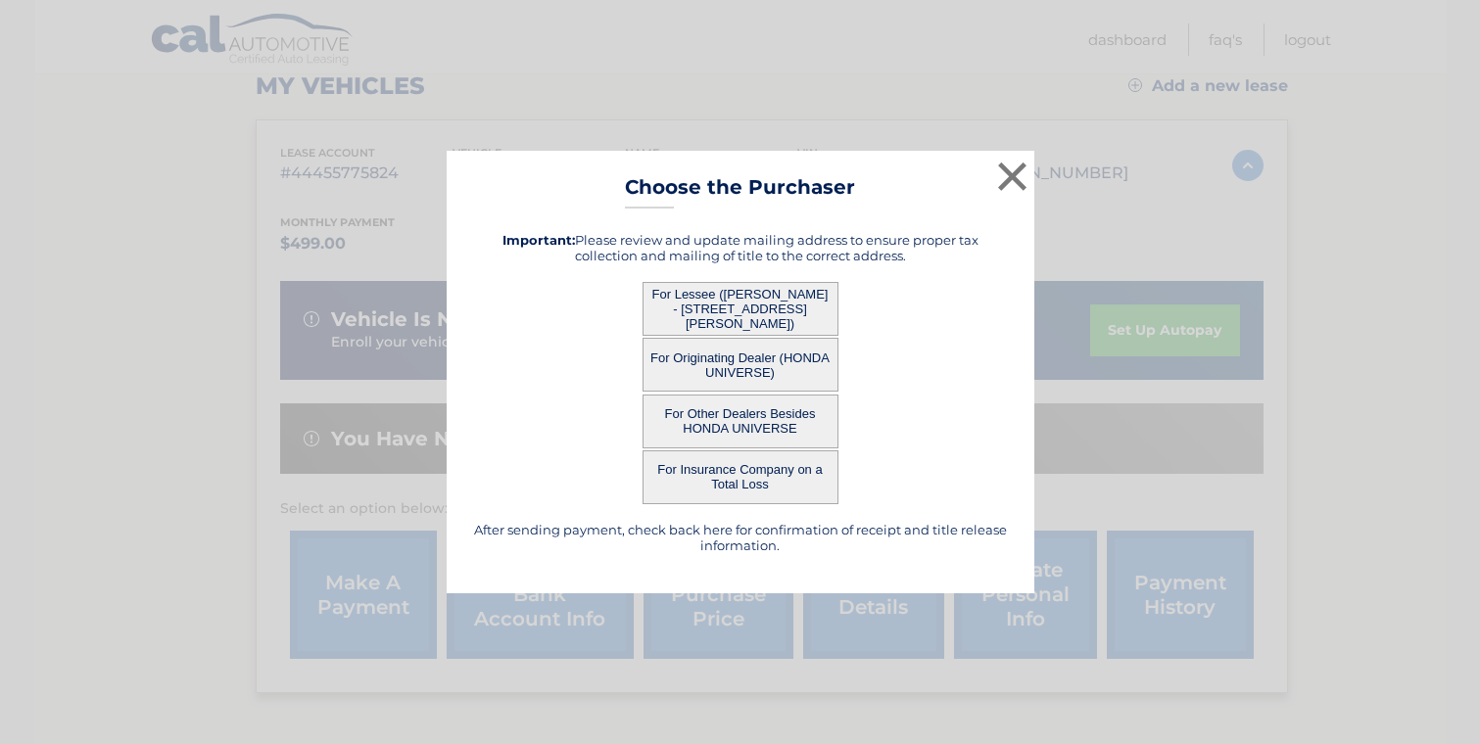
click at [989, 180] on div "× Choose the Purchaser Go back to menu After sending payment, check back here f…" at bounding box center [741, 373] width 588 height 444
click at [1018, 175] on button "×" at bounding box center [1012, 176] width 39 height 39
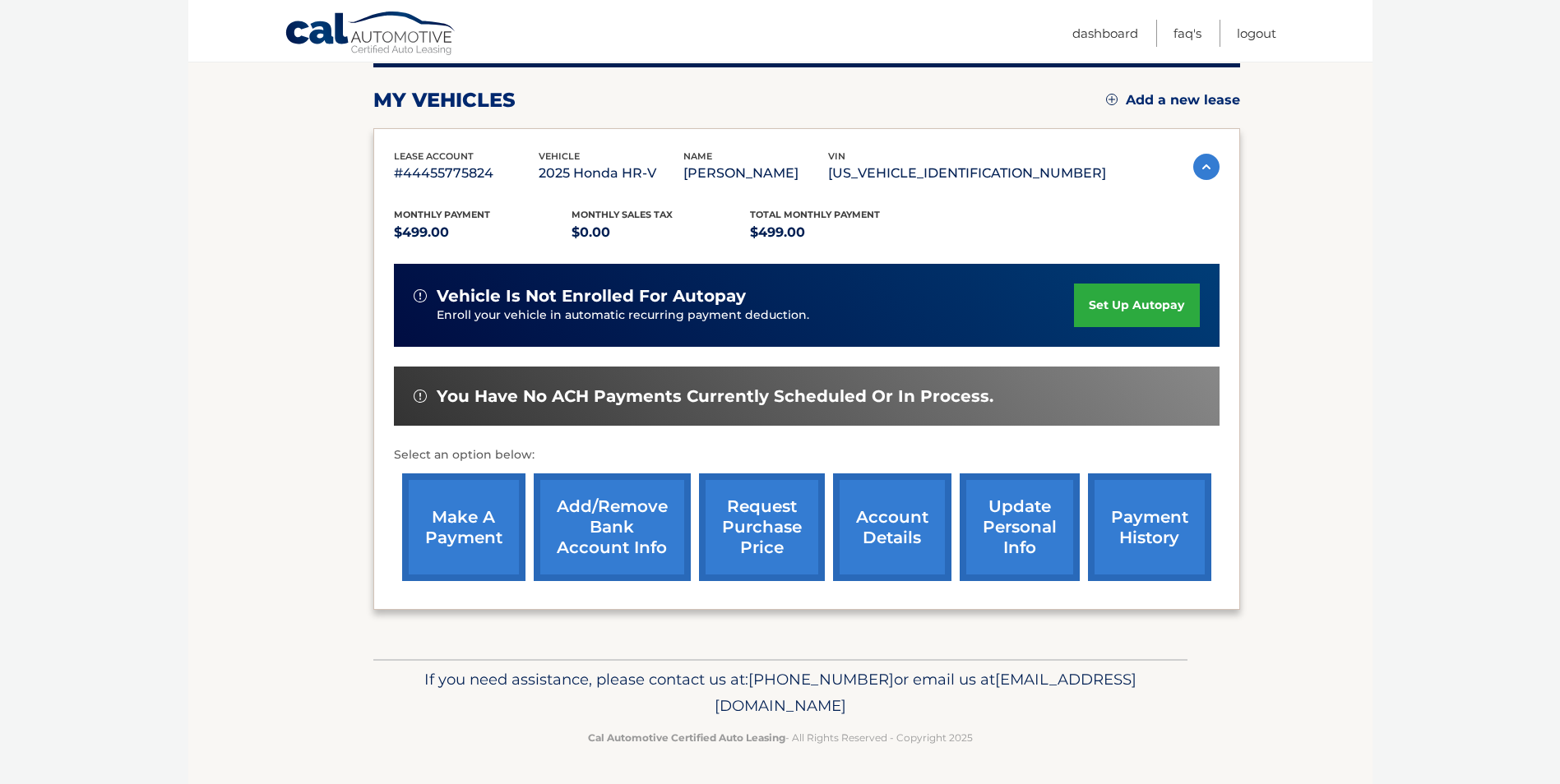
scroll to position [210, 0]
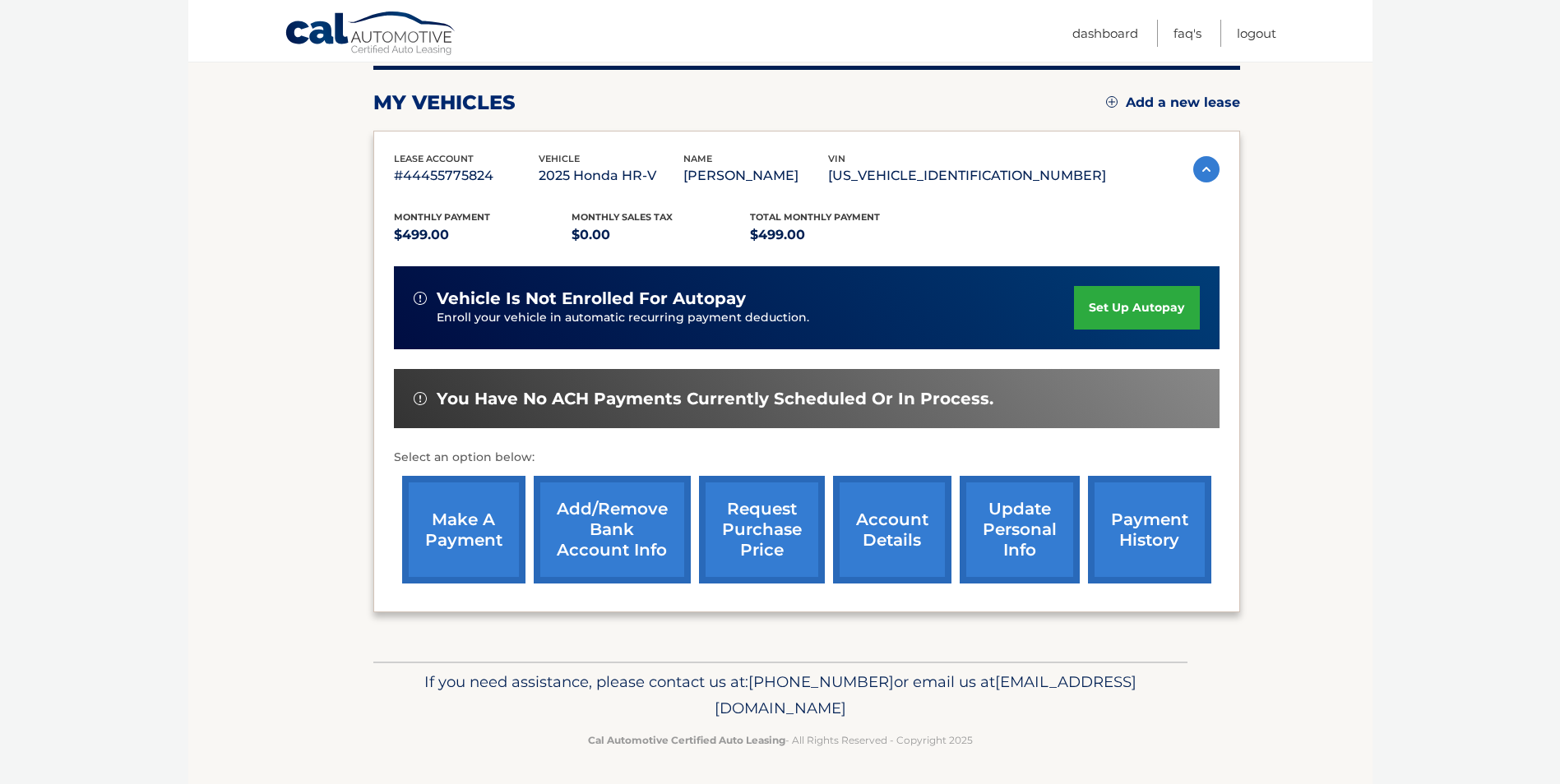
click at [287, 229] on section "my vehicles Add a new lease lease account #44455775824 vehicle 2025 Honda HR-V …" at bounding box center [780, 327] width 1184 height 670
drag, startPoint x: 323, startPoint y: 458, endPoint x: 298, endPoint y: 256, distance: 203.5
click at [318, 459] on section "my vehicles Add a new lease lease account #44455775824 vehicle 2025 Honda HR-V …" at bounding box center [780, 327] width 1184 height 670
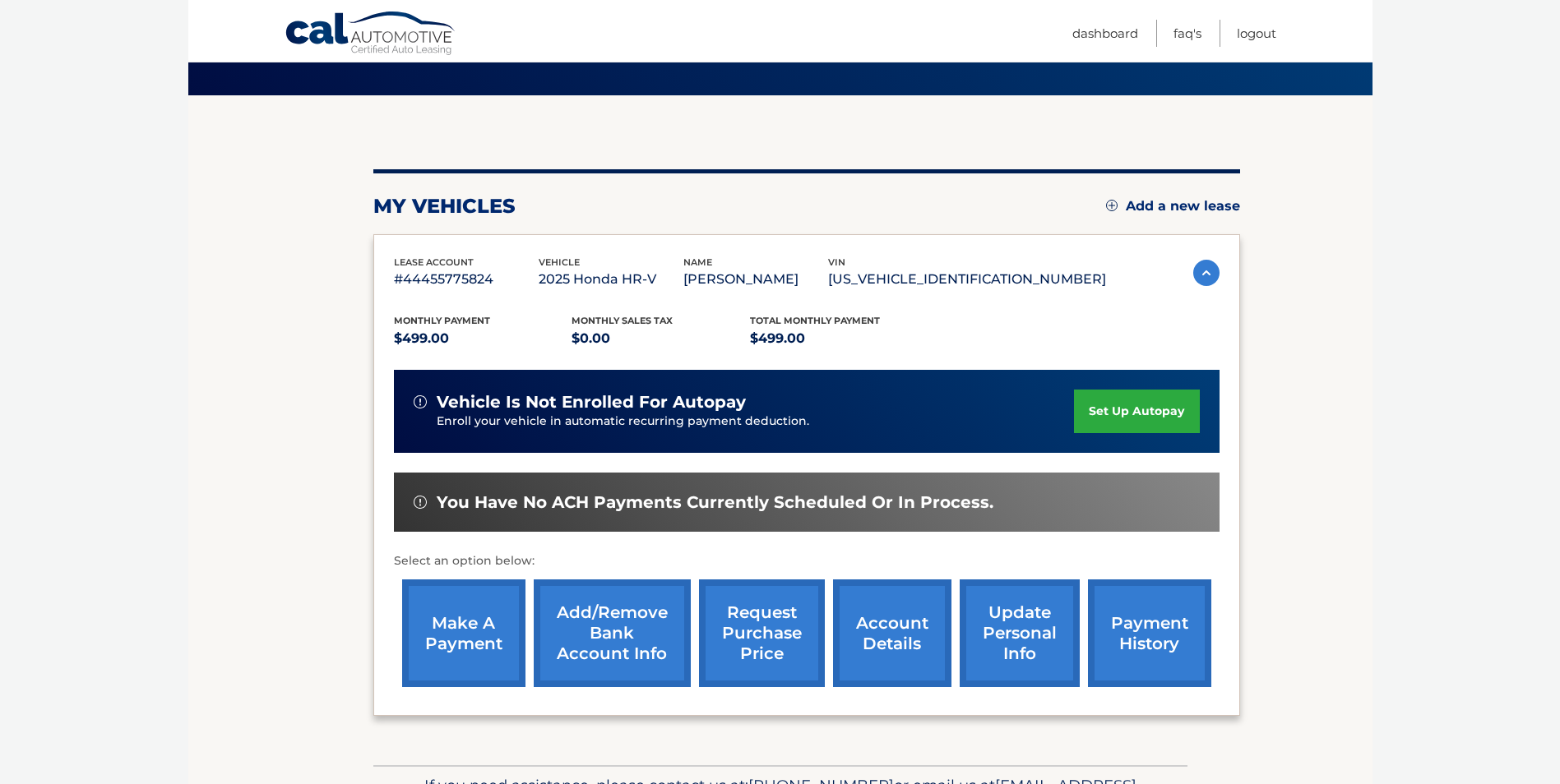
scroll to position [212, 0]
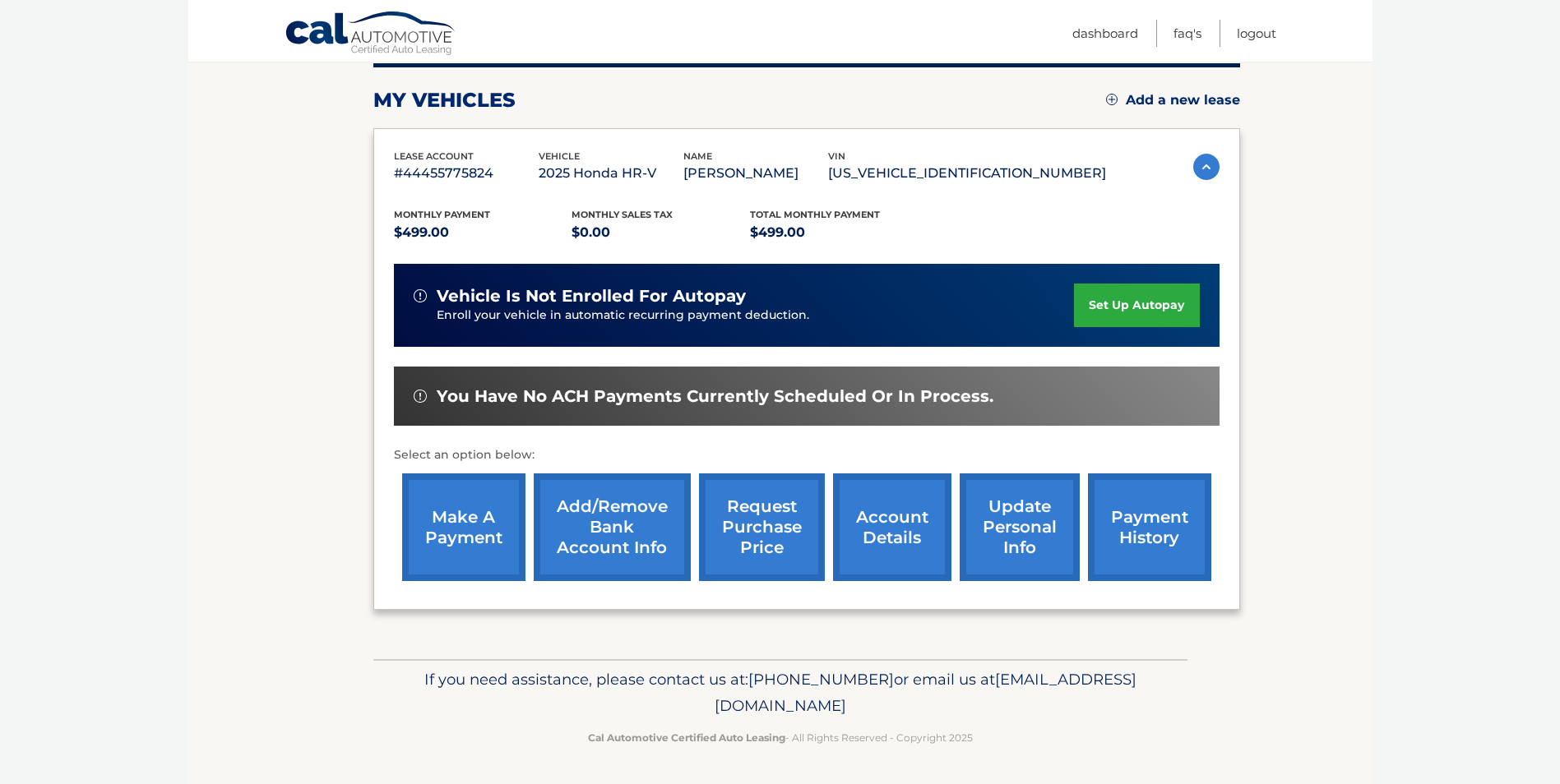
click at [1023, 537] on link "update personal info" at bounding box center [1019, 527] width 120 height 107
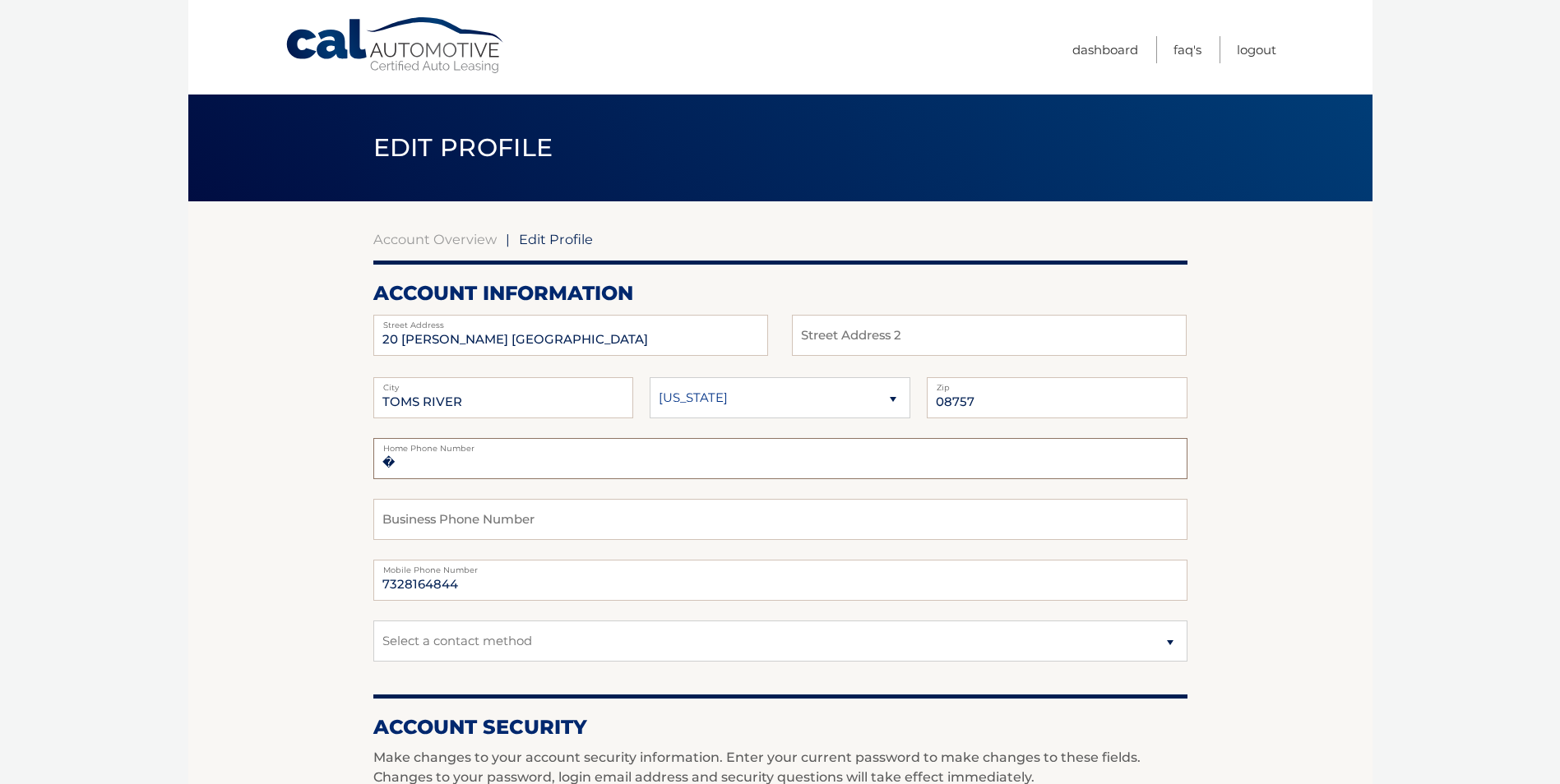
drag, startPoint x: 413, startPoint y: 469, endPoint x: 339, endPoint y: 463, distance: 74.2
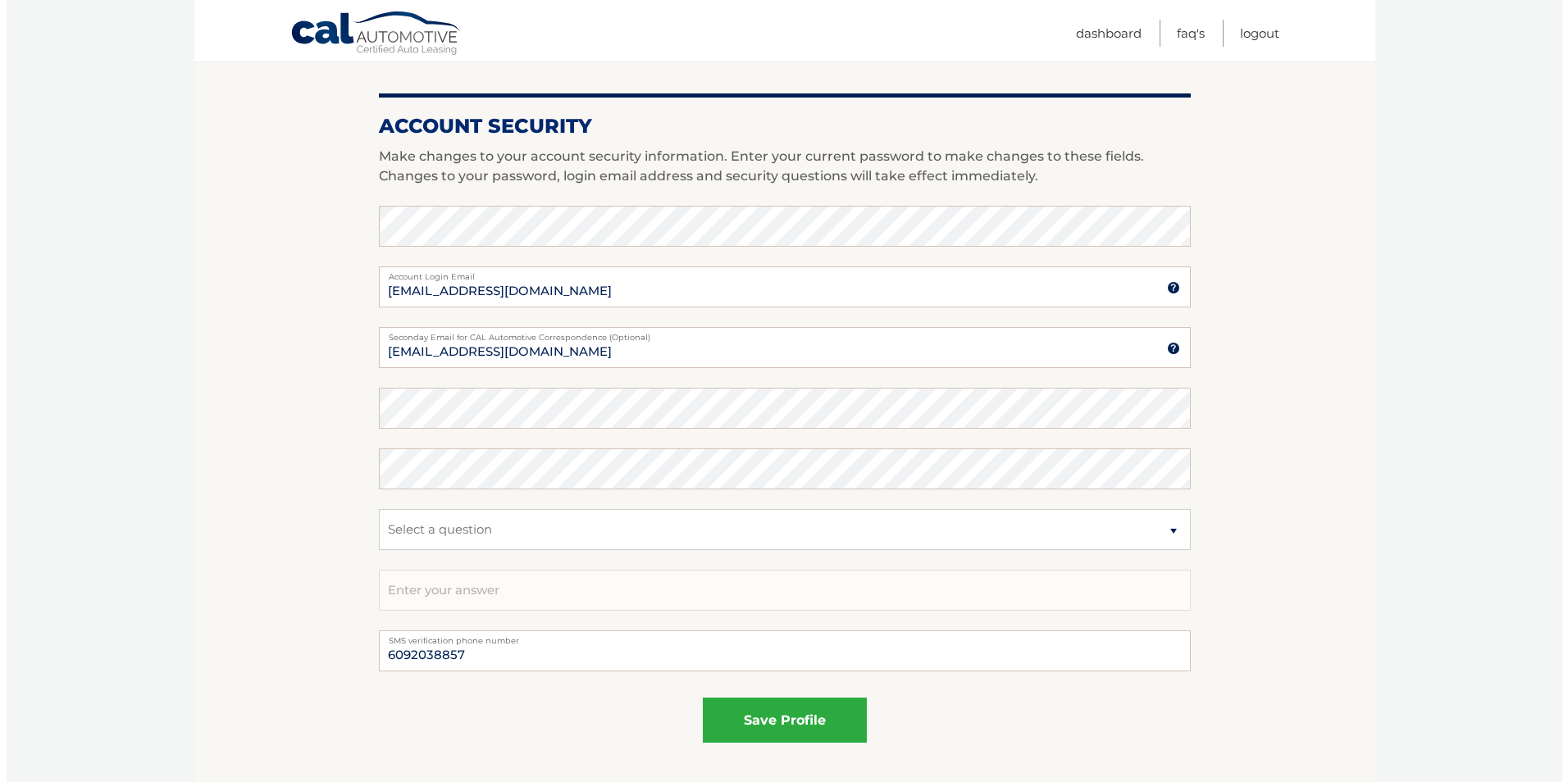
scroll to position [574, 0]
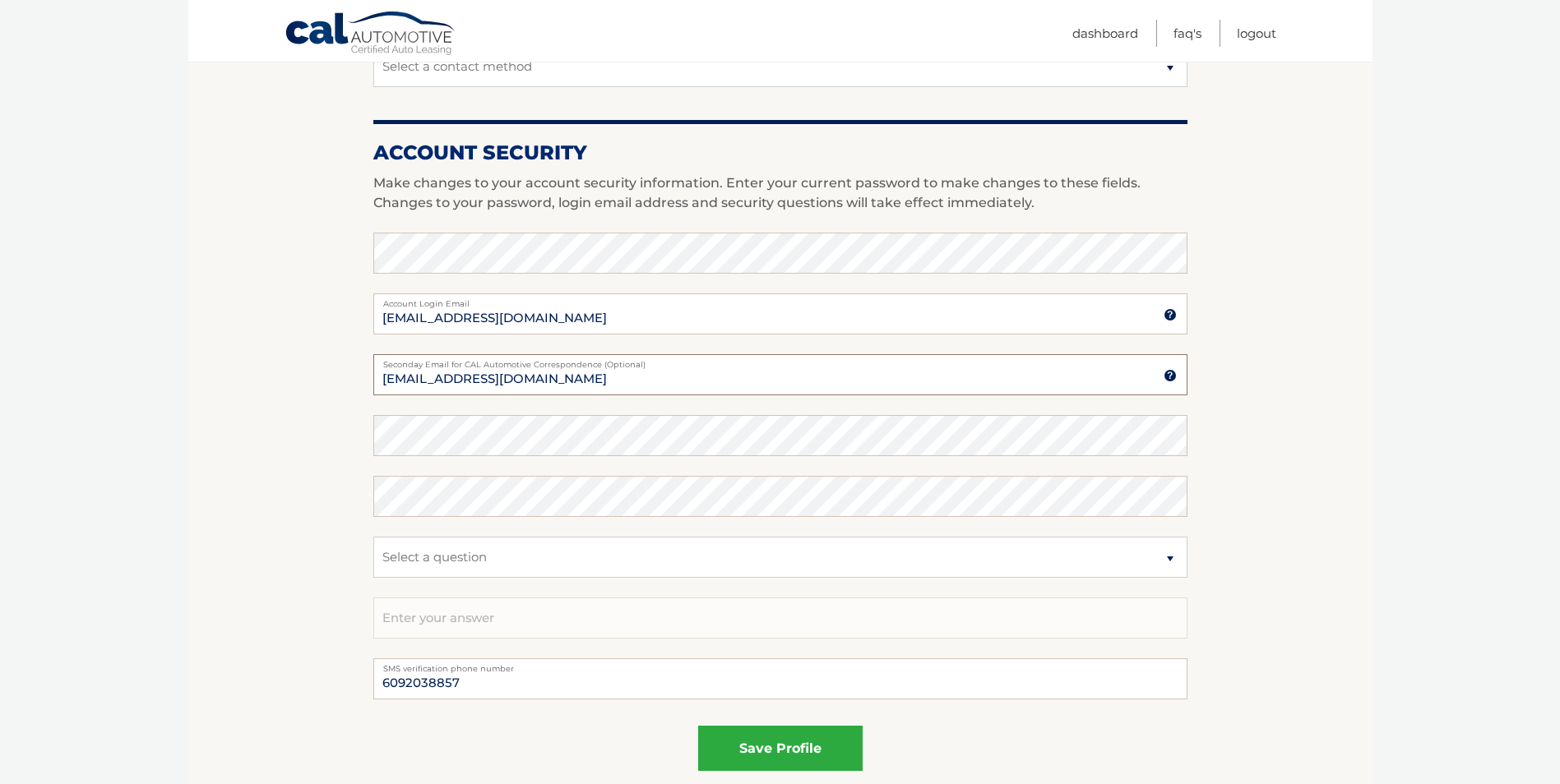
drag, startPoint x: 597, startPoint y: 379, endPoint x: 223, endPoint y: 381, distance: 374.0
click at [223, 381] on section "Account Overview | Edit Profile account information 20 SALERNO CT Street Addres…" at bounding box center [780, 225] width 1184 height 1197
type input "kfalco@calautomotive.com"
click at [772, 750] on button "save profile" at bounding box center [781, 749] width 165 height 45
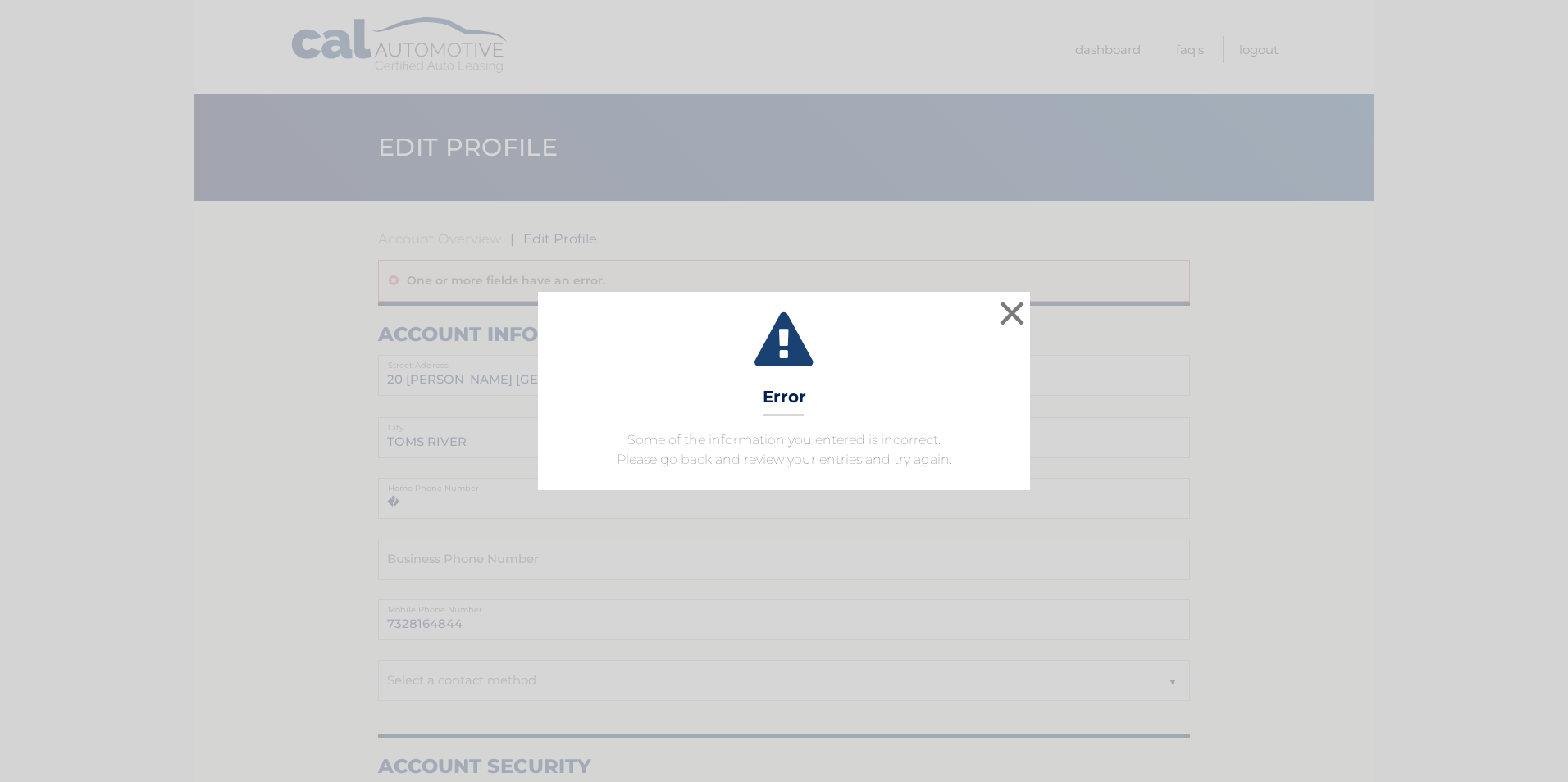
click at [715, 444] on span "Some of the information you entered is incorrect. Please go back and review you…" at bounding box center [784, 450] width 336 height 35
click at [1015, 316] on button "×" at bounding box center [1011, 313] width 33 height 33
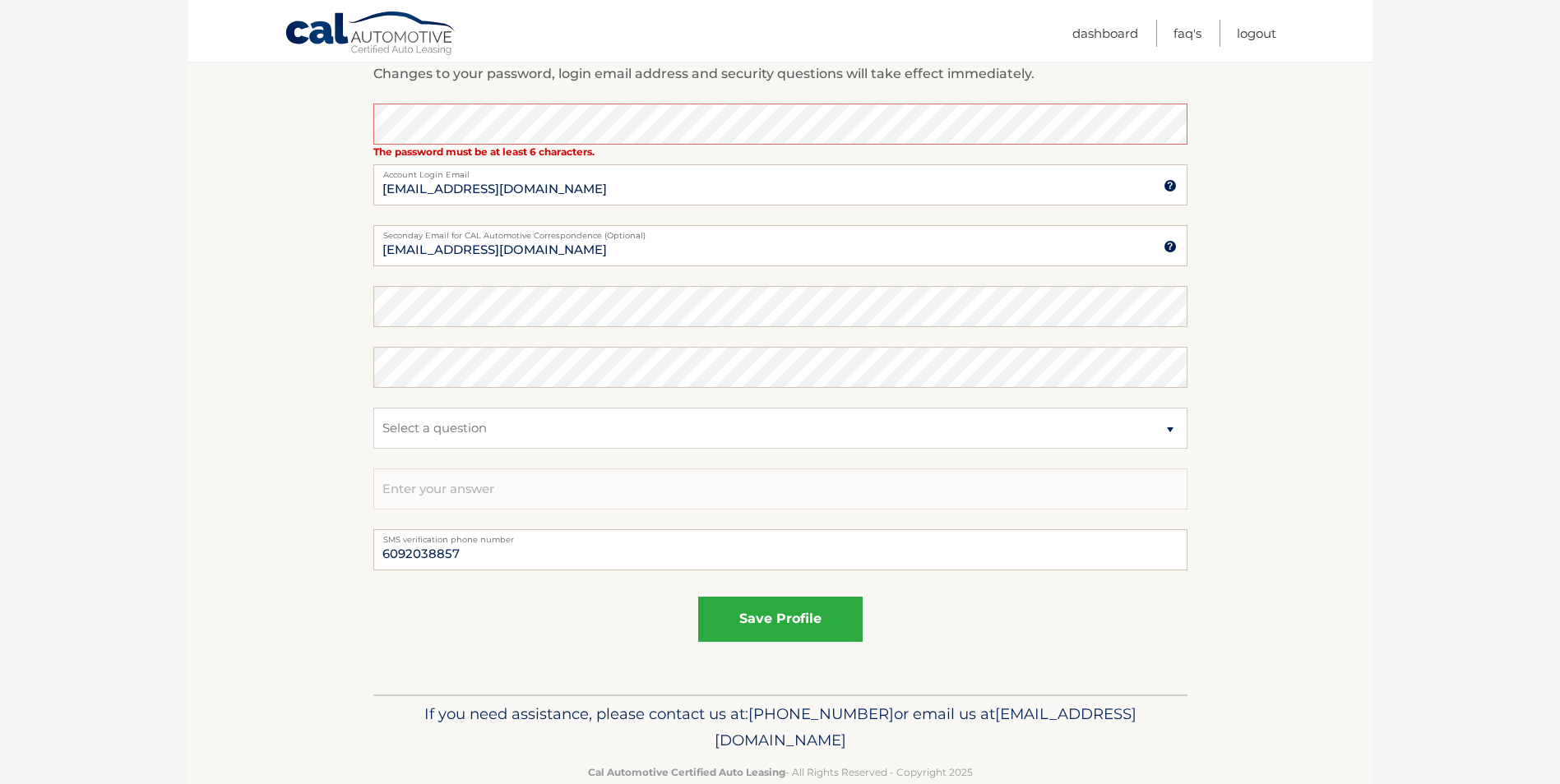
scroll to position [781, 0]
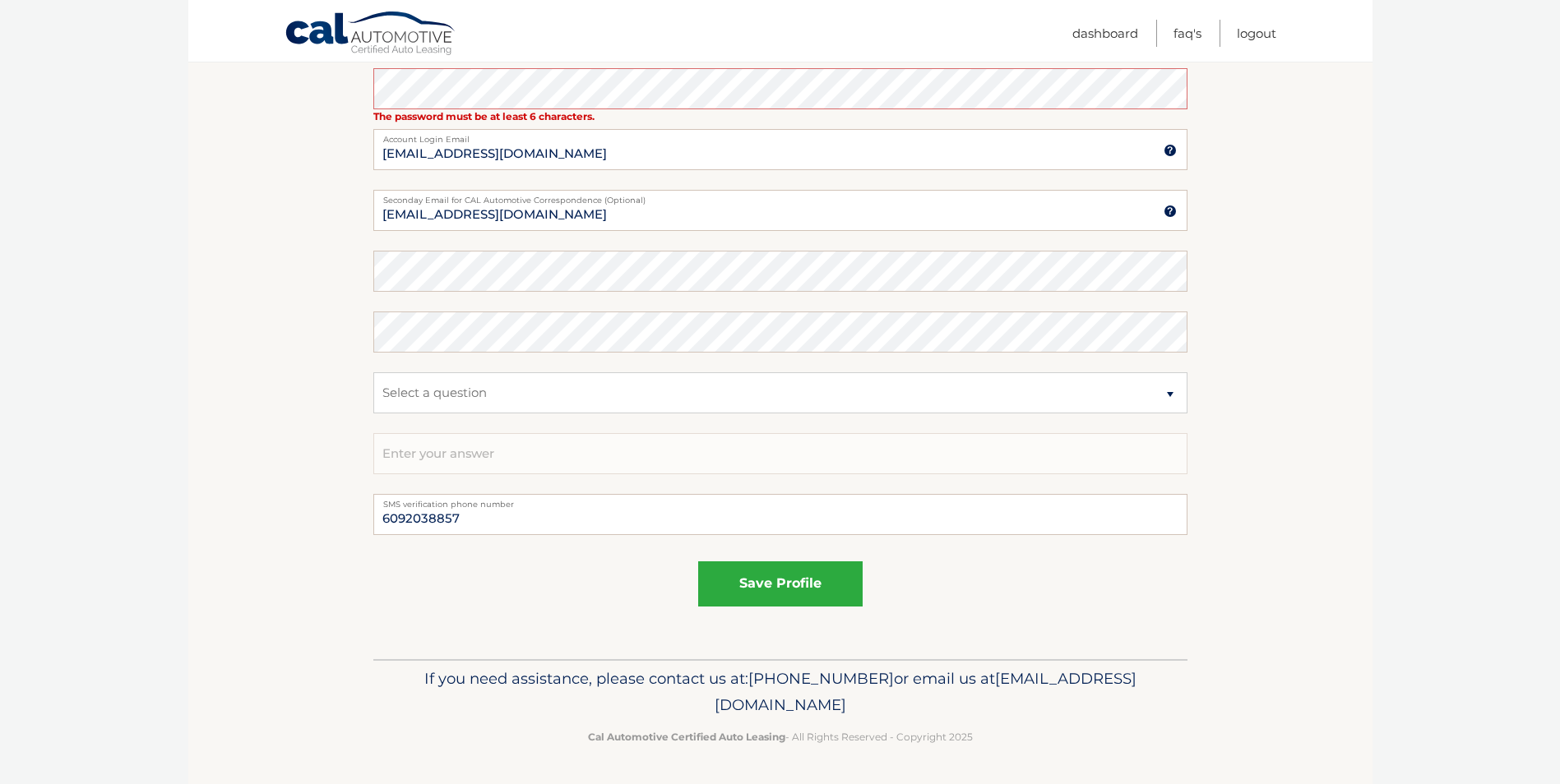
drag, startPoint x: 205, startPoint y: 620, endPoint x: 188, endPoint y: 472, distance: 149.0
click at [205, 620] on section "Account Overview | Edit Profile One or more fields have an error. account infor…" at bounding box center [780, 40] width 1184 height 1239
